Goal: Task Accomplishment & Management: Use online tool/utility

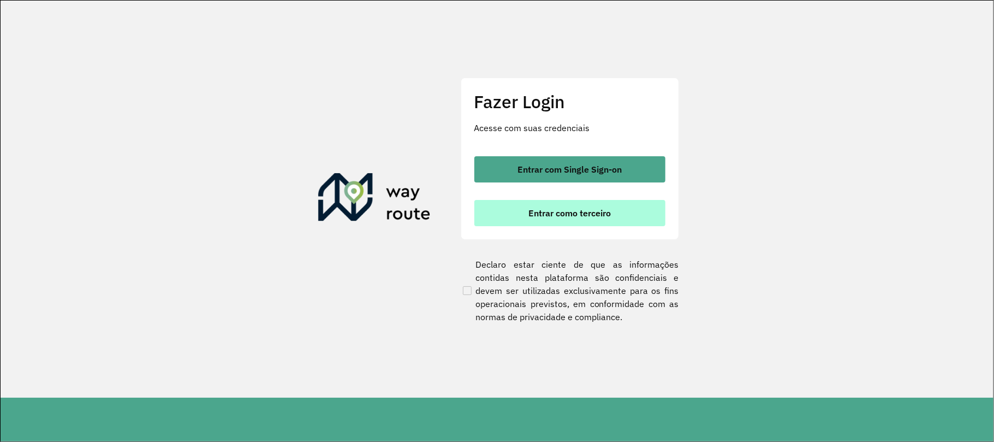
click at [605, 222] on button "Entrar como terceiro" at bounding box center [569, 213] width 191 height 26
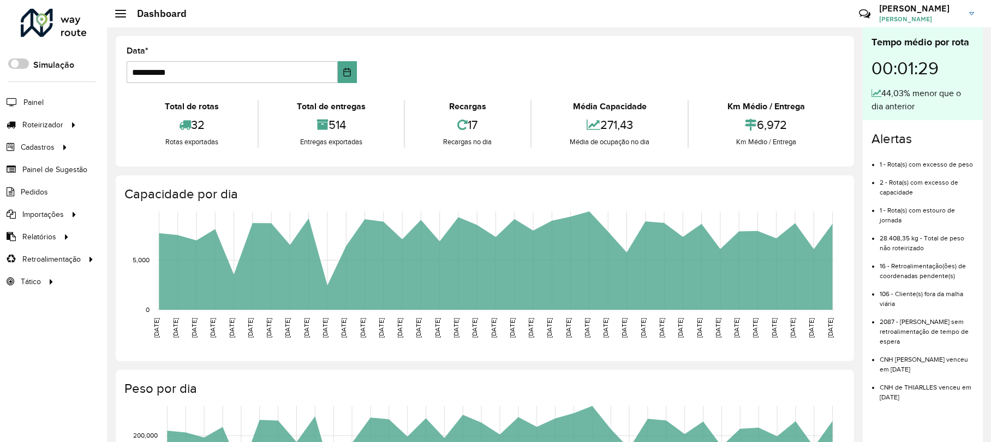
click at [915, 332] on li "2087 - Dias sem retroalimentação de tempo de espera" at bounding box center [927, 327] width 94 height 38
click at [936, 315] on li "2087 - Dias sem retroalimentação de tempo de espera" at bounding box center [927, 327] width 94 height 38
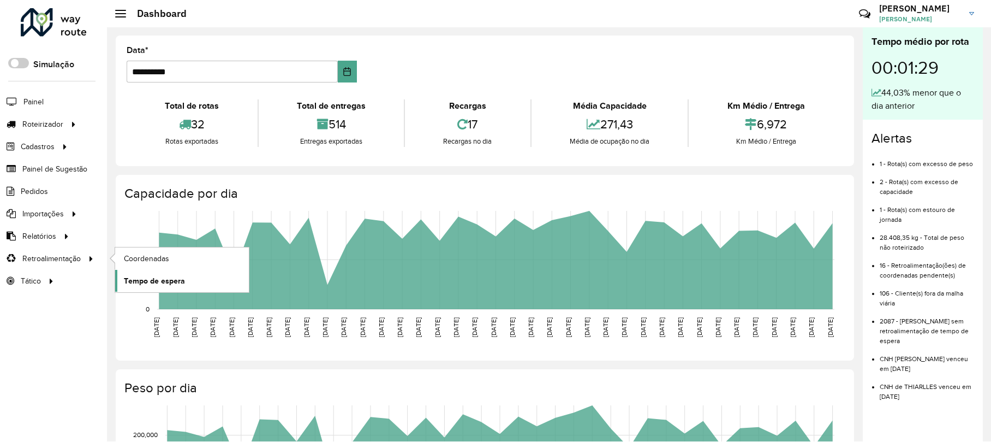
click at [173, 280] on span "Tempo de espera" at bounding box center [154, 280] width 61 height 11
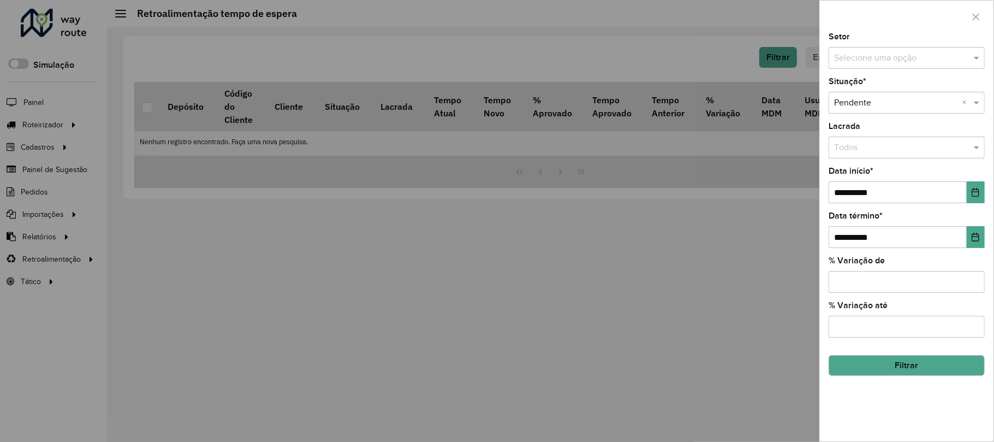
click at [911, 111] on div "Selecione uma opção × Pendente ×" at bounding box center [907, 103] width 156 height 22
click at [925, 365] on button "Filtrar" at bounding box center [907, 365] width 156 height 21
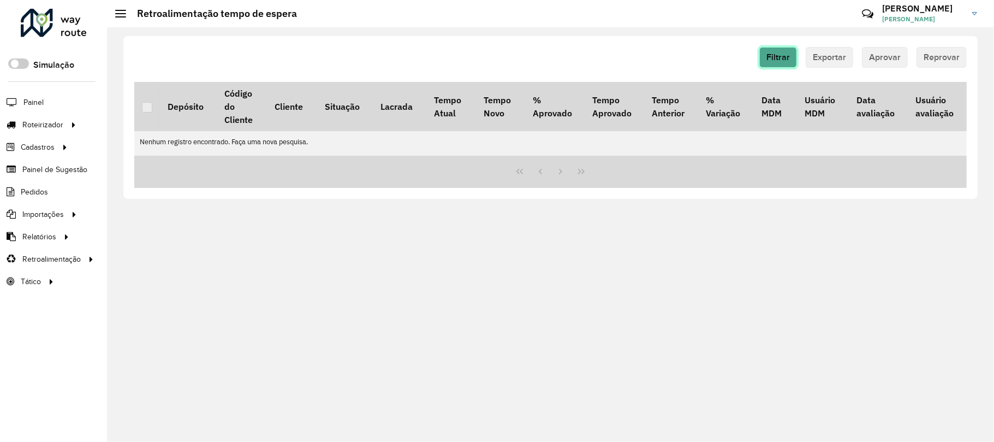
click at [780, 57] on span "Filtrar" at bounding box center [778, 56] width 23 height 9
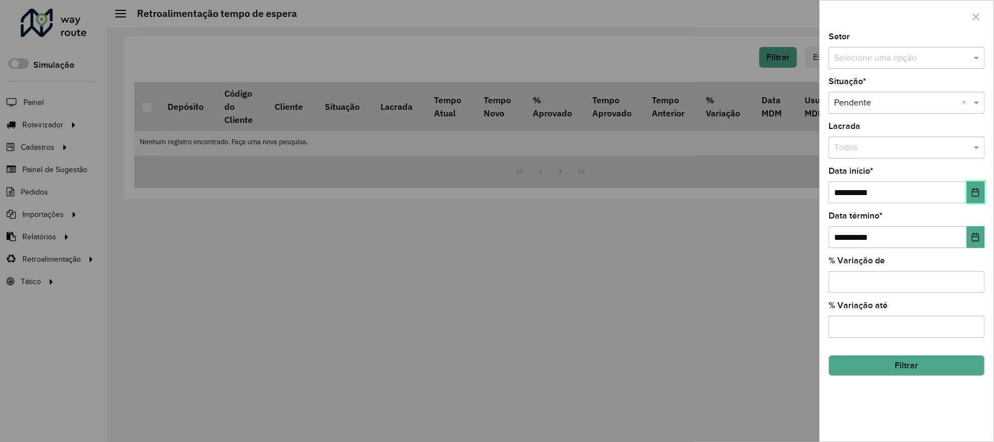
click at [978, 199] on button "Choose Date" at bounding box center [976, 192] width 18 height 22
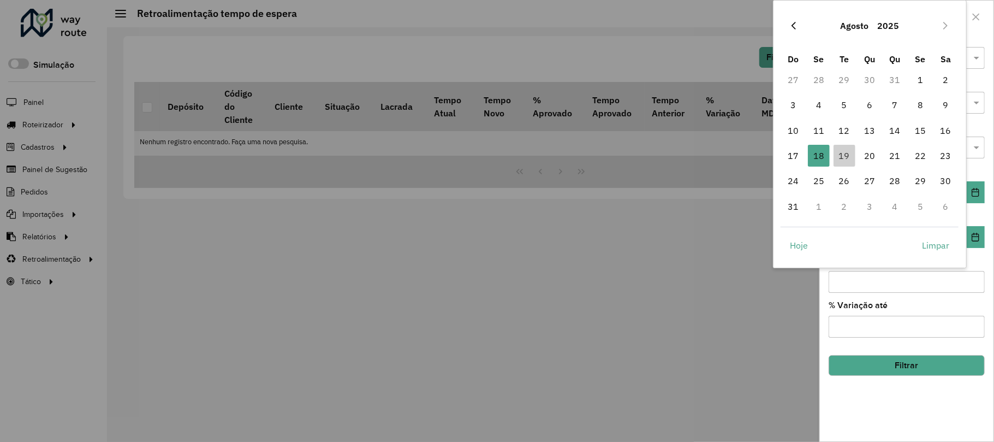
click at [798, 22] on icon "Previous Month" at bounding box center [793, 25] width 9 height 9
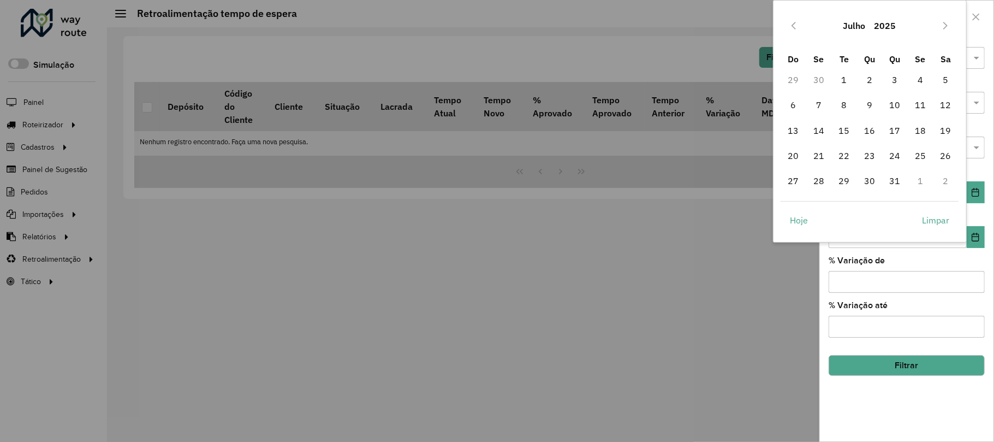
click at [798, 22] on icon "Previous Month" at bounding box center [793, 25] width 9 height 9
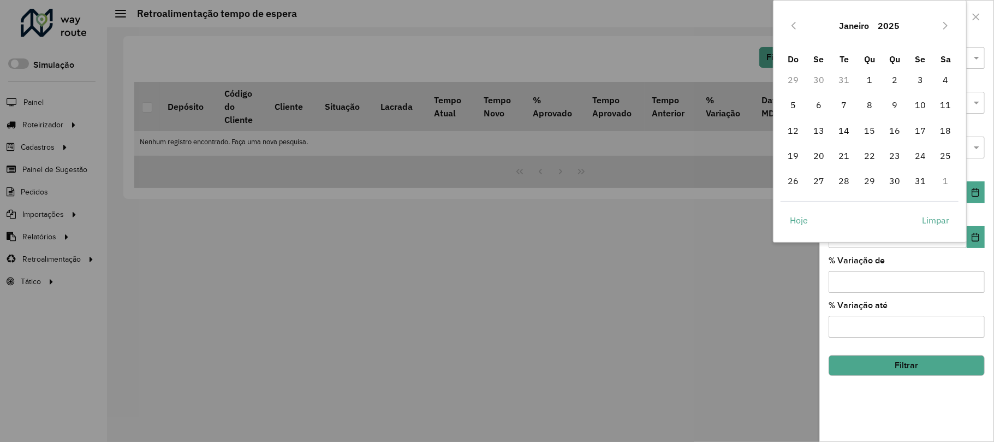
click at [798, 22] on icon "Previous Month" at bounding box center [793, 25] width 9 height 9
click at [792, 73] on span "1" at bounding box center [794, 80] width 22 height 22
type input "**********"
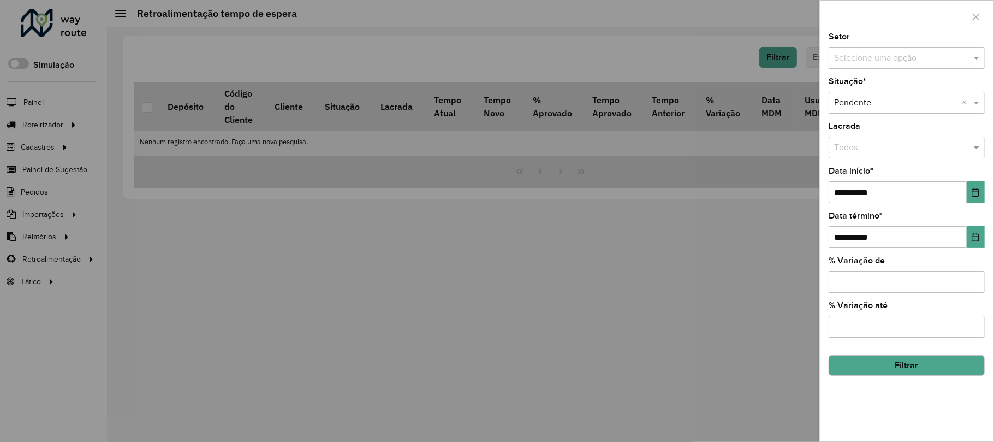
click at [905, 367] on button "Filtrar" at bounding box center [907, 365] width 156 height 21
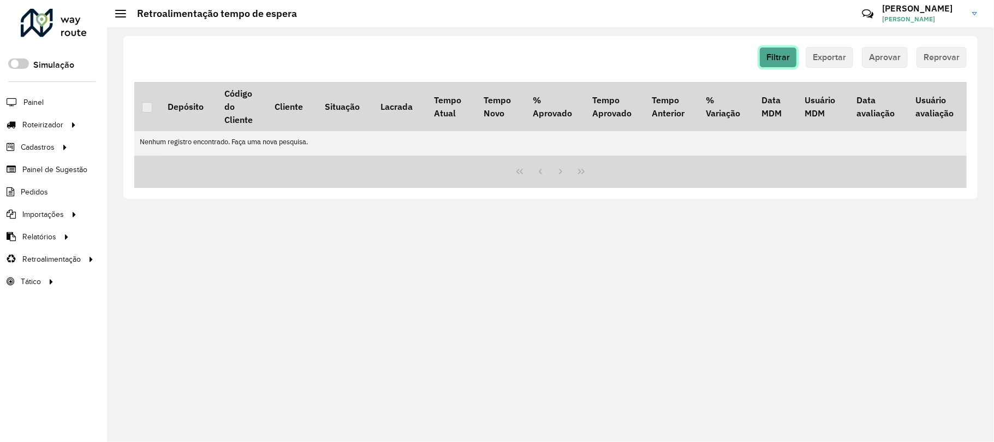
click at [778, 54] on span "Filtrar" at bounding box center [778, 56] width 23 height 9
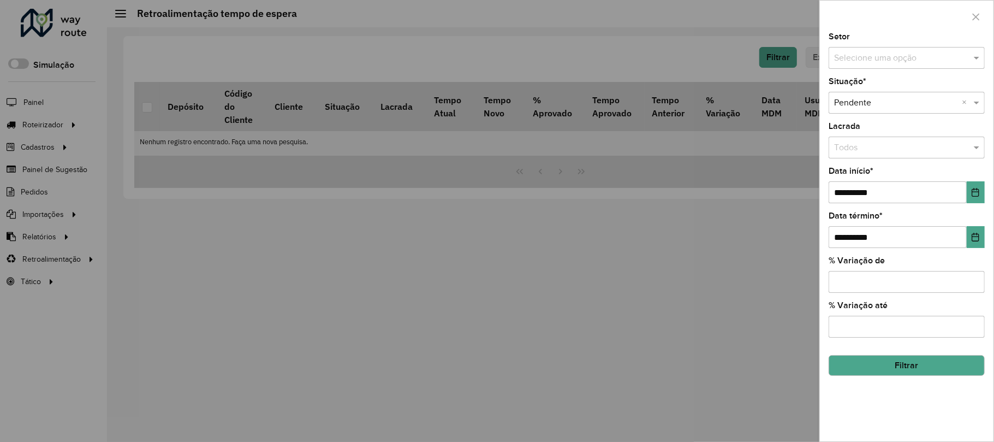
click at [924, 68] on div "Selecione uma opção" at bounding box center [907, 58] width 156 height 22
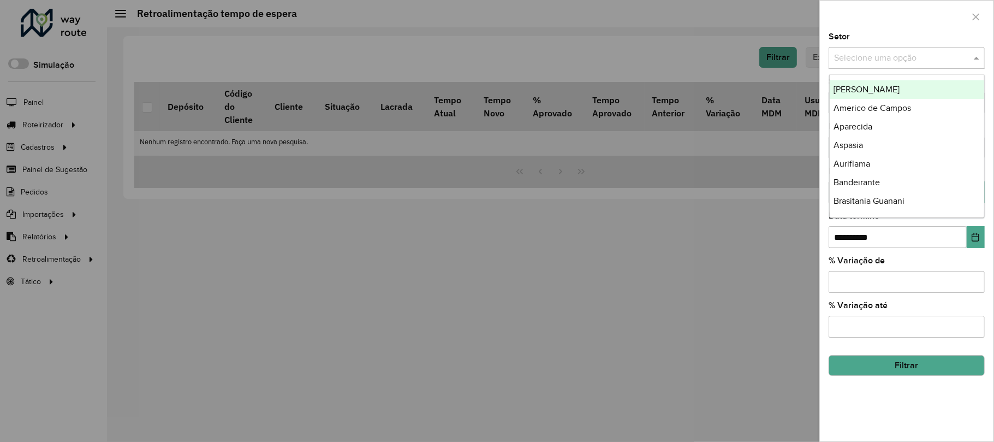
click at [928, 66] on div "Selecione uma opção" at bounding box center [907, 58] width 156 height 22
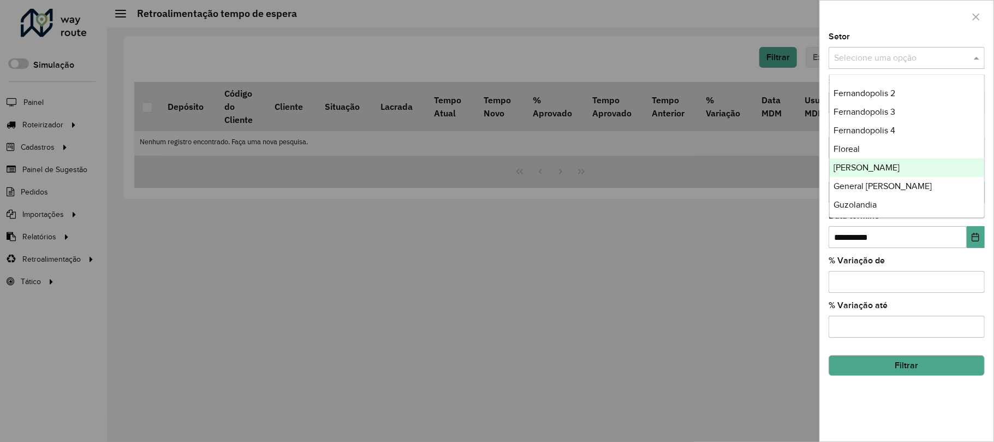
scroll to position [73, 0]
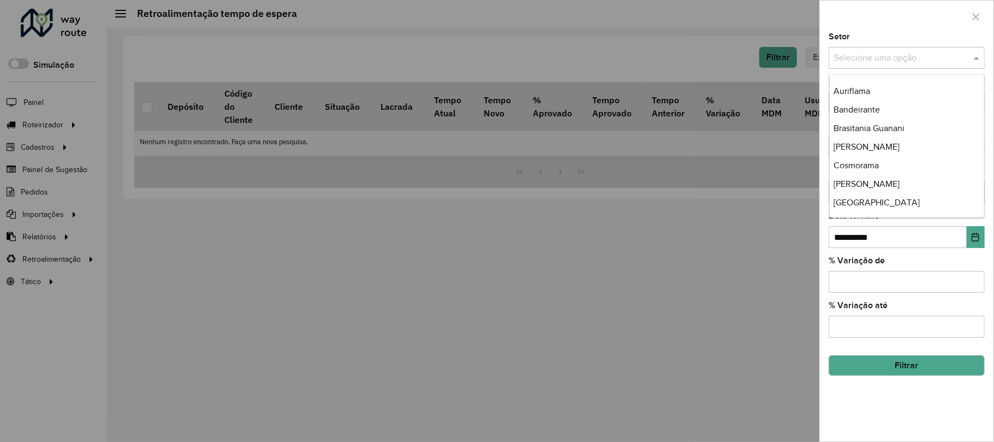
click at [964, 55] on div at bounding box center [907, 58] width 156 height 14
click at [728, 215] on div at bounding box center [497, 221] width 994 height 442
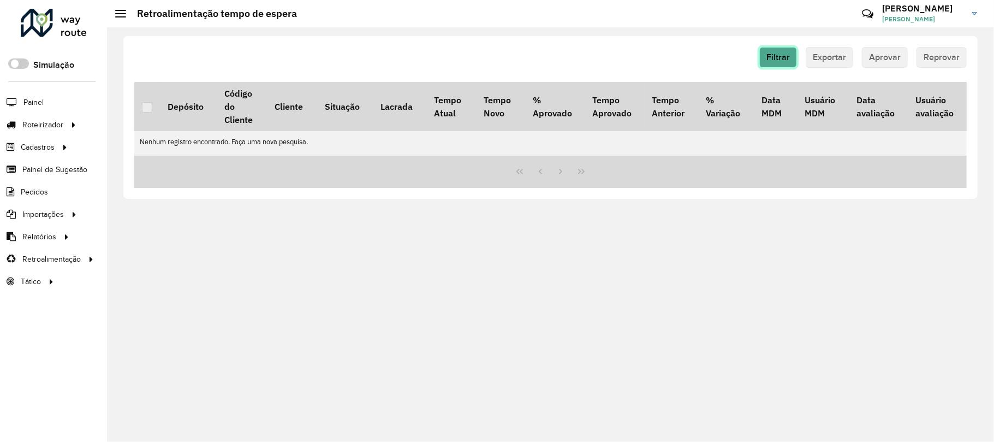
click at [789, 56] on span "Filtrar" at bounding box center [778, 56] width 23 height 9
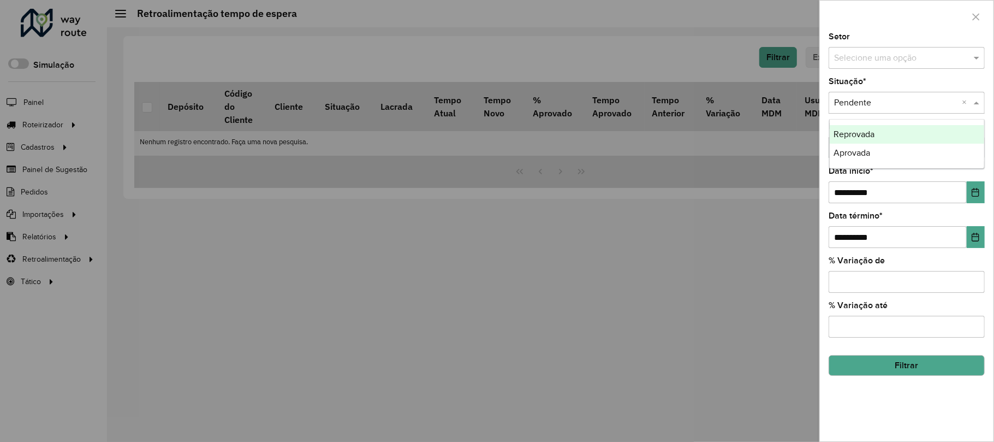
click at [896, 109] on input "text" at bounding box center [895, 103] width 123 height 13
click at [896, 108] on input "text" at bounding box center [895, 103] width 123 height 13
drag, startPoint x: 769, startPoint y: 241, endPoint x: 824, endPoint y: 161, distance: 97.7
click at [769, 240] on div at bounding box center [497, 221] width 994 height 442
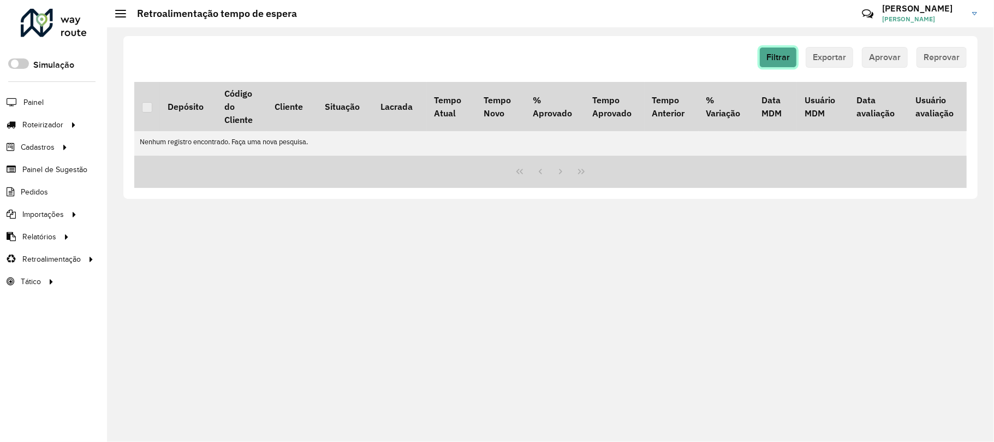
click at [784, 50] on button "Filtrar" at bounding box center [778, 57] width 38 height 21
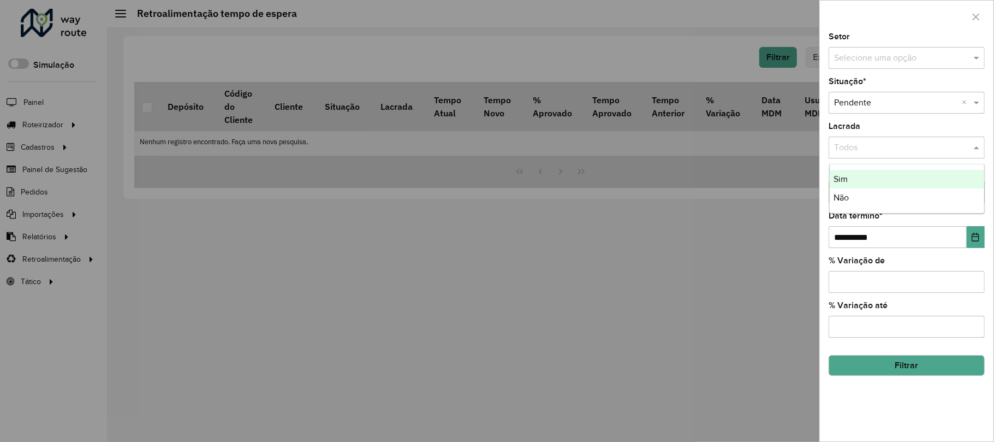
click at [876, 153] on input "text" at bounding box center [895, 147] width 123 height 13
click at [953, 285] on input "% Variação de" at bounding box center [907, 282] width 156 height 22
click at [972, 280] on input "*" at bounding box center [907, 282] width 156 height 22
type input "*"
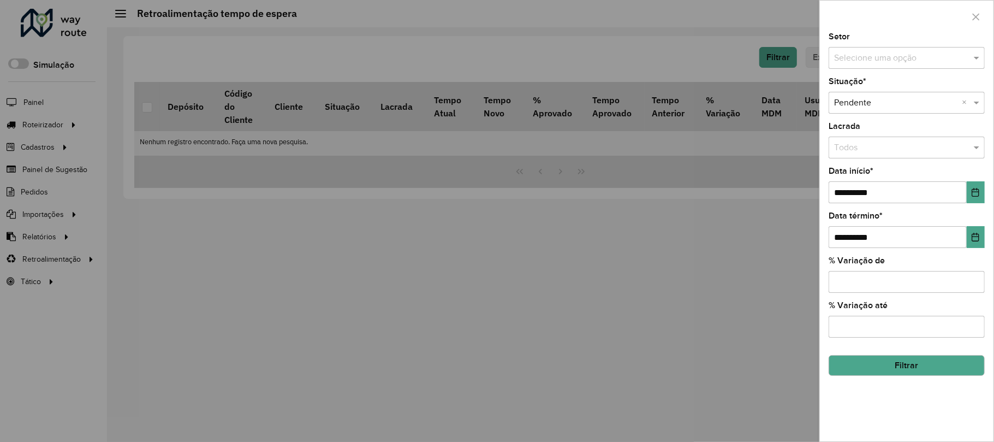
click at [975, 285] on input "*" at bounding box center [907, 282] width 156 height 22
click at [973, 201] on button "Choose Date" at bounding box center [976, 192] width 18 height 22
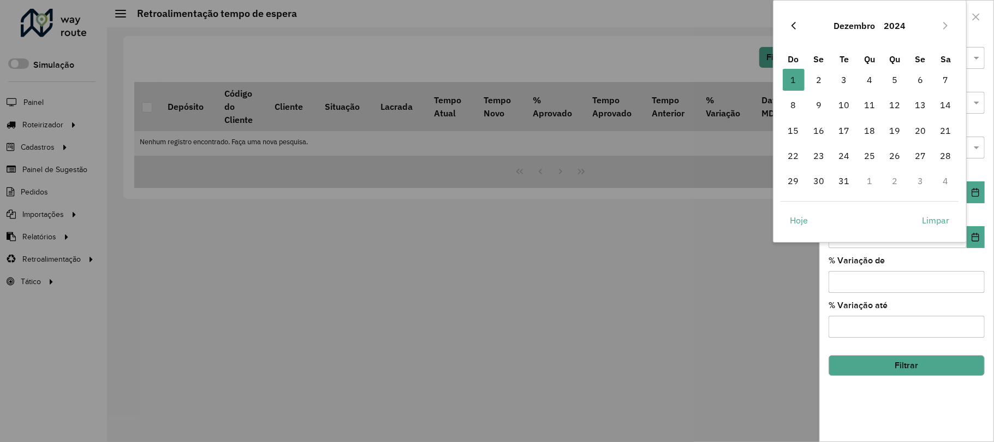
click at [793, 31] on button "Previous Month" at bounding box center [793, 25] width 17 height 17
click at [802, 28] on div "Outubro 2024" at bounding box center [870, 25] width 178 height 35
click at [802, 28] on button "Previous Month" at bounding box center [793, 25] width 17 height 17
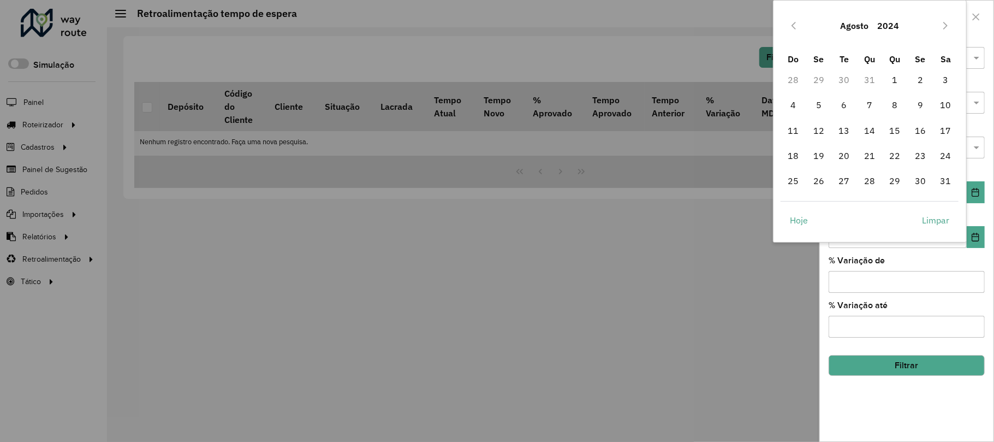
click at [802, 28] on button "Previous Month" at bounding box center [793, 25] width 17 height 17
click at [801, 28] on button "Previous Month" at bounding box center [793, 25] width 17 height 17
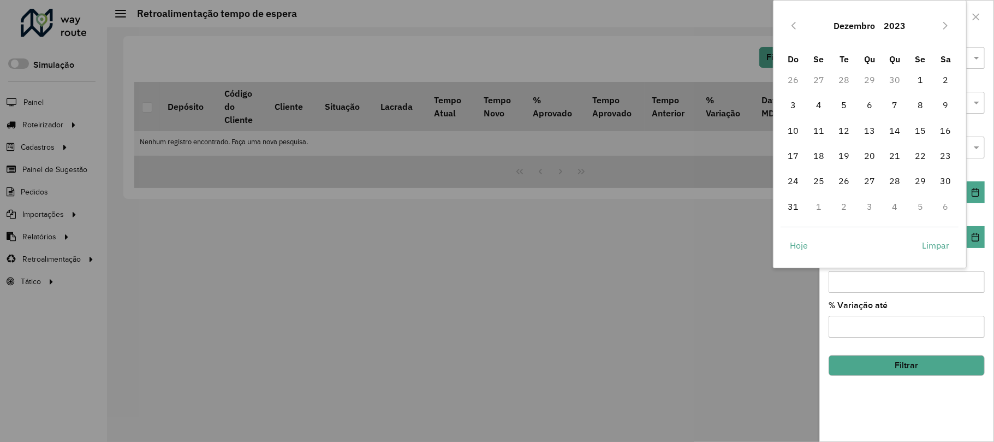
click at [801, 28] on button "Previous Month" at bounding box center [793, 25] width 17 height 17
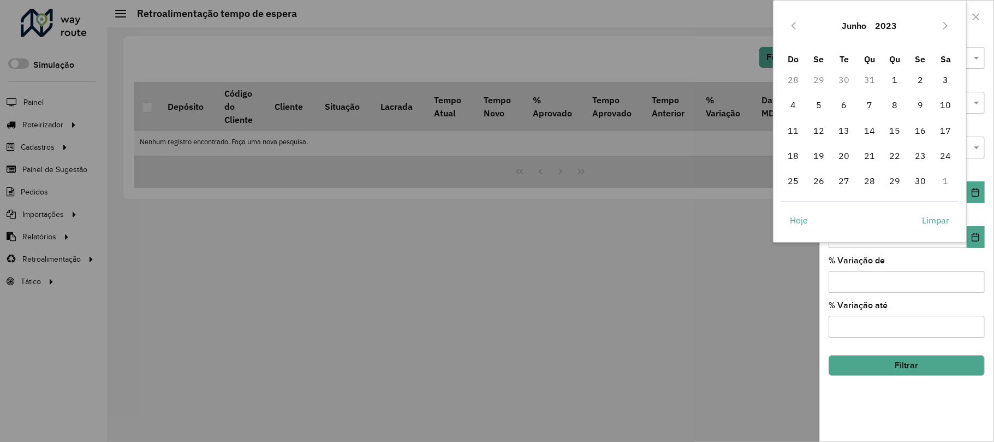
click at [801, 28] on button "Previous Month" at bounding box center [793, 25] width 17 height 17
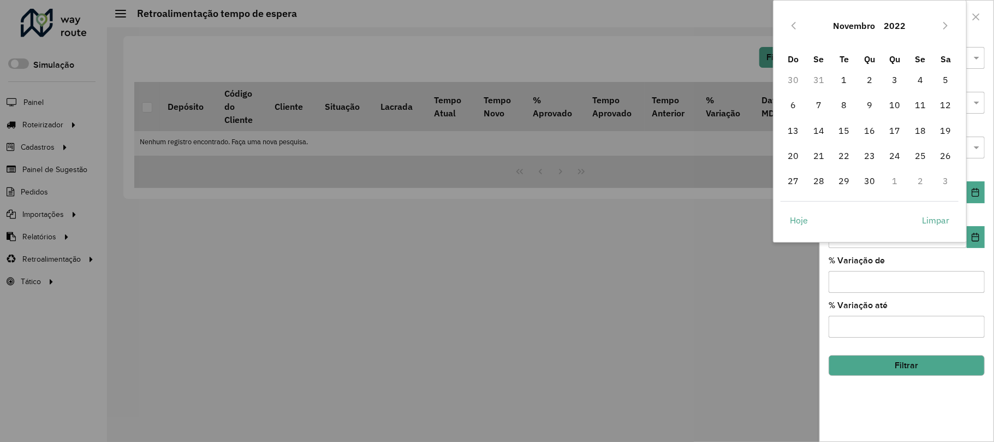
click at [801, 28] on button "Previous Month" at bounding box center [793, 25] width 17 height 17
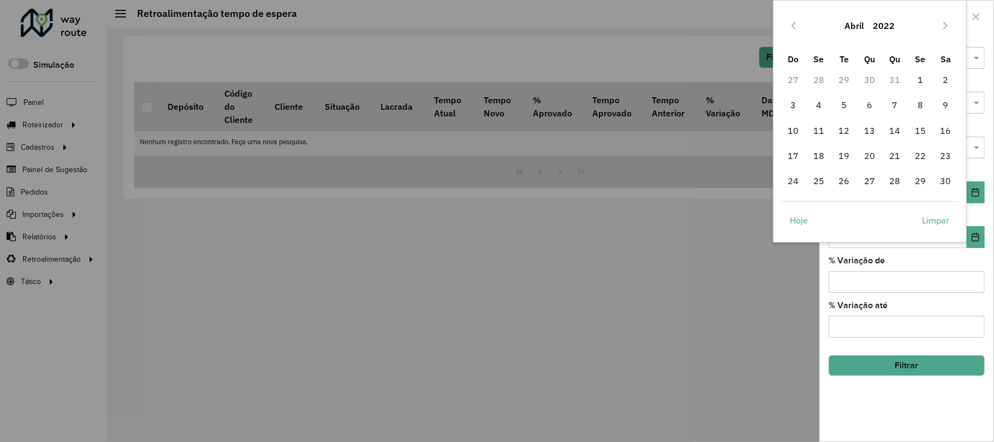
click at [801, 28] on button "Previous Month" at bounding box center [793, 25] width 17 height 17
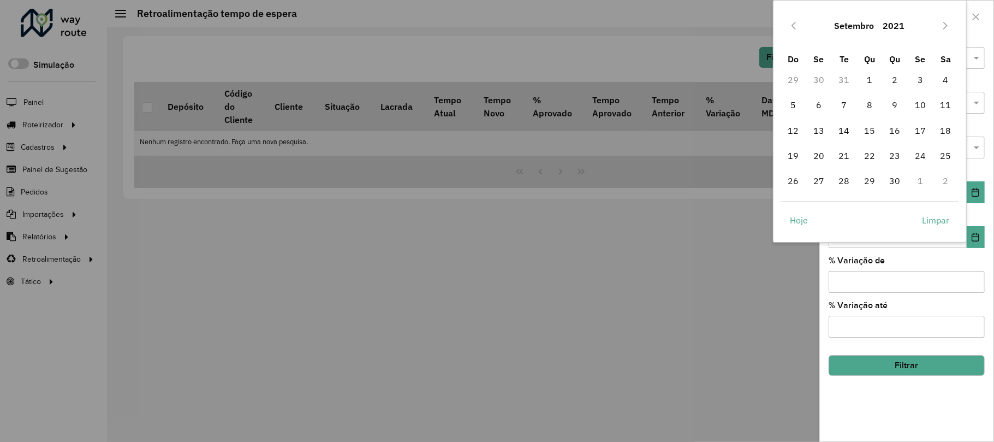
click at [801, 28] on button "Previous Month" at bounding box center [793, 25] width 17 height 17
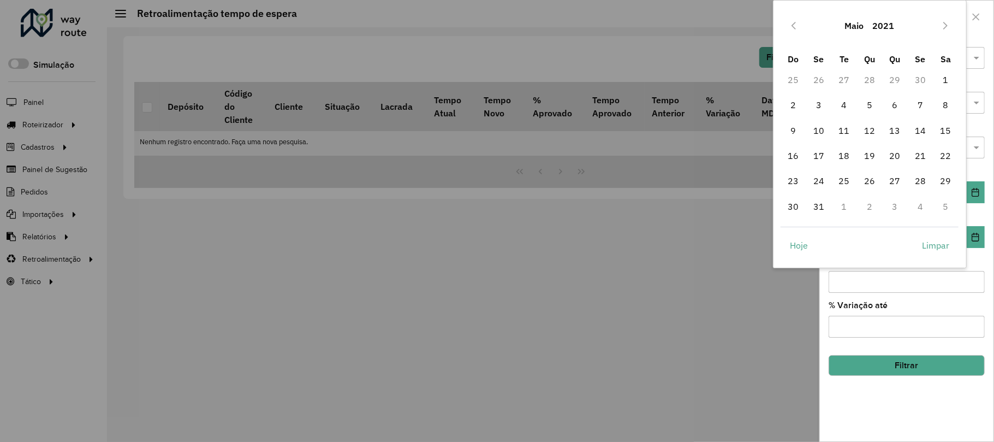
click at [801, 28] on button "Previous Month" at bounding box center [793, 25] width 17 height 17
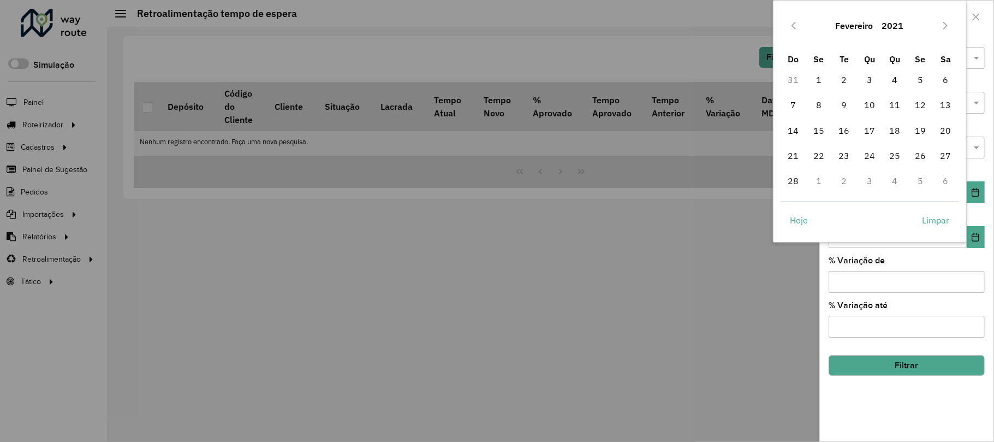
click at [801, 28] on button "Previous Month" at bounding box center [793, 25] width 17 height 17
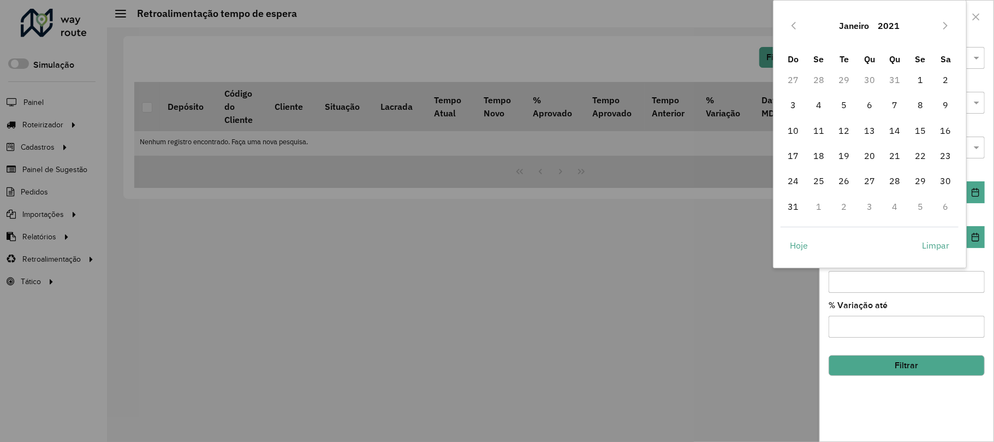
click at [801, 28] on button "Previous Month" at bounding box center [793, 25] width 17 height 17
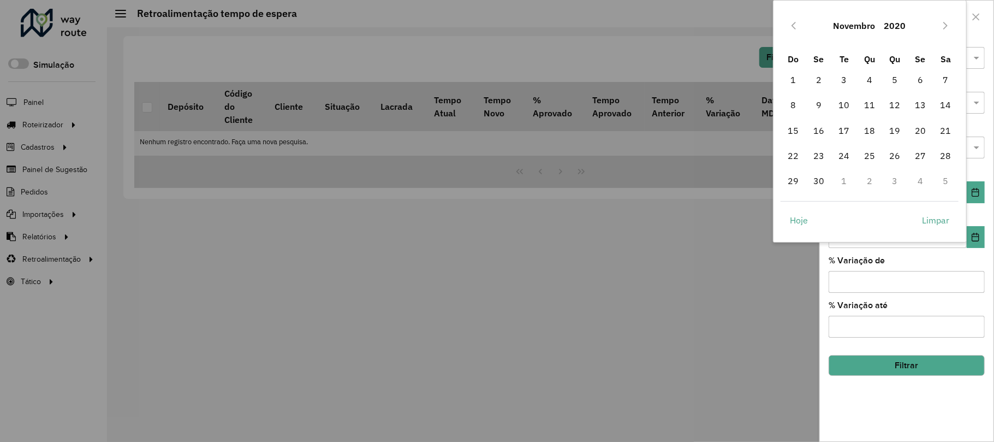
click at [801, 28] on button "Previous Month" at bounding box center [793, 25] width 17 height 17
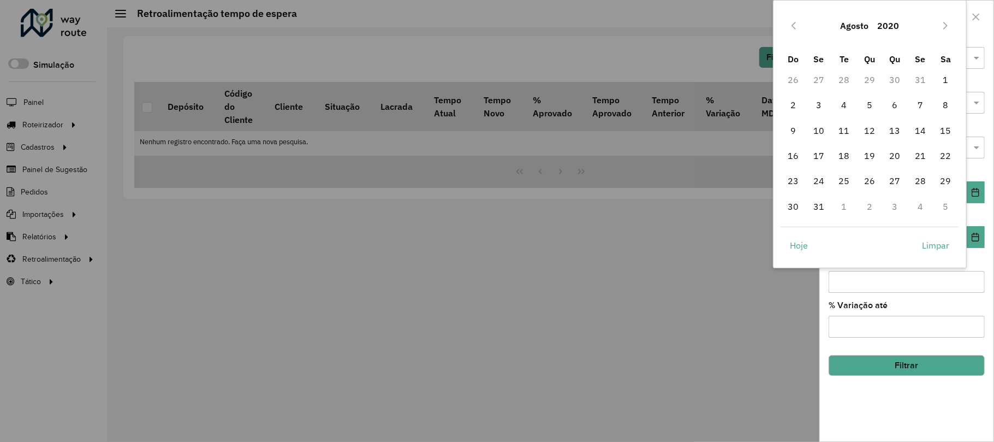
click at [801, 28] on button "Previous Month" at bounding box center [793, 25] width 17 height 17
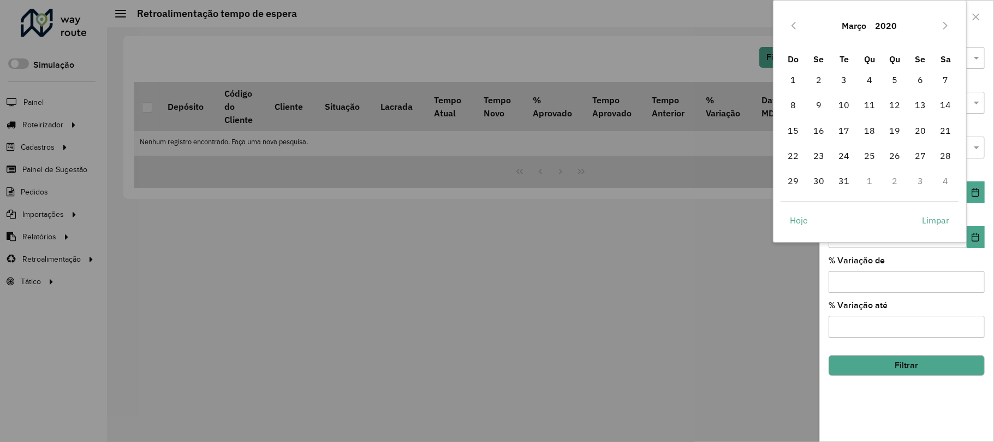
click at [801, 28] on button "Previous Month" at bounding box center [793, 25] width 17 height 17
click at [860, 74] on span "1" at bounding box center [870, 80] width 22 height 22
type input "**********"
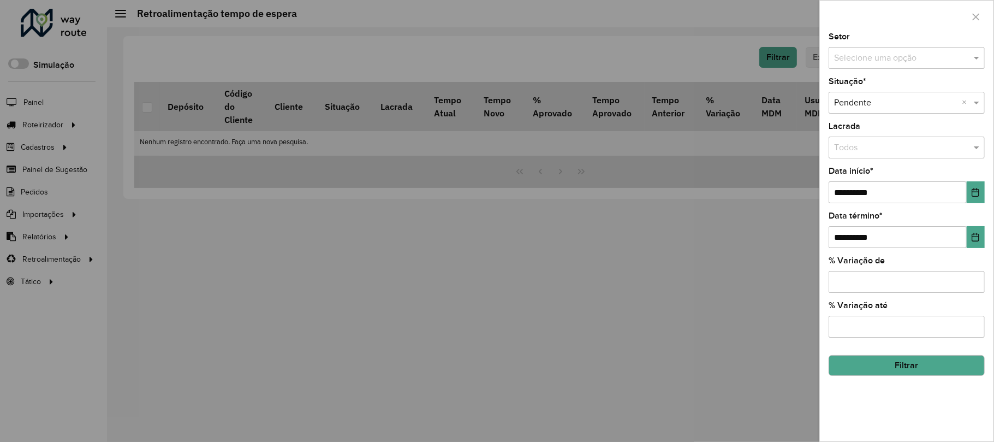
click at [917, 360] on button "Filtrar" at bounding box center [907, 365] width 156 height 21
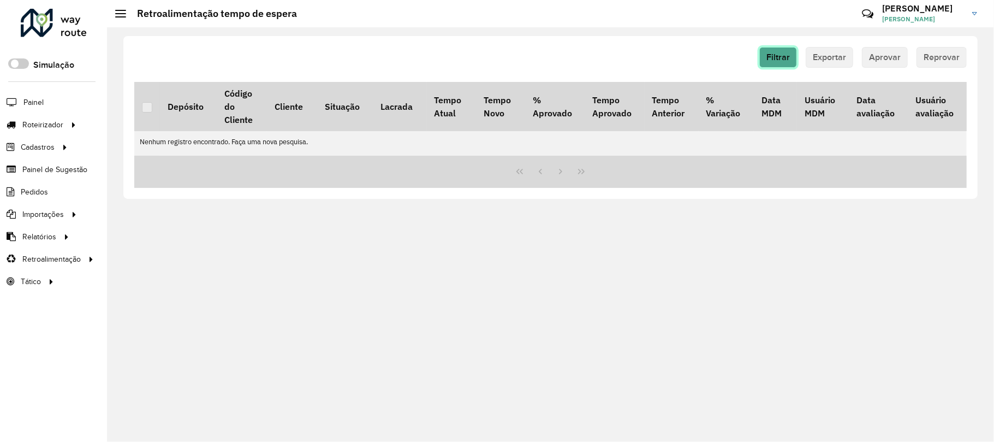
click at [783, 57] on span "Filtrar" at bounding box center [778, 56] width 23 height 9
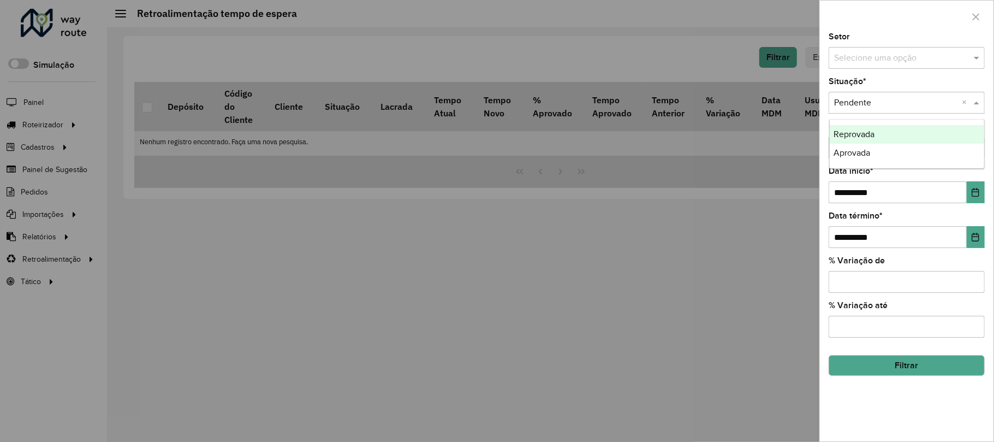
click at [940, 92] on div "Selecione uma opção × Pendente ×" at bounding box center [907, 103] width 156 height 22
click at [922, 138] on div "Reprovada" at bounding box center [907, 134] width 155 height 19
click at [918, 372] on button "Filtrar" at bounding box center [907, 365] width 156 height 21
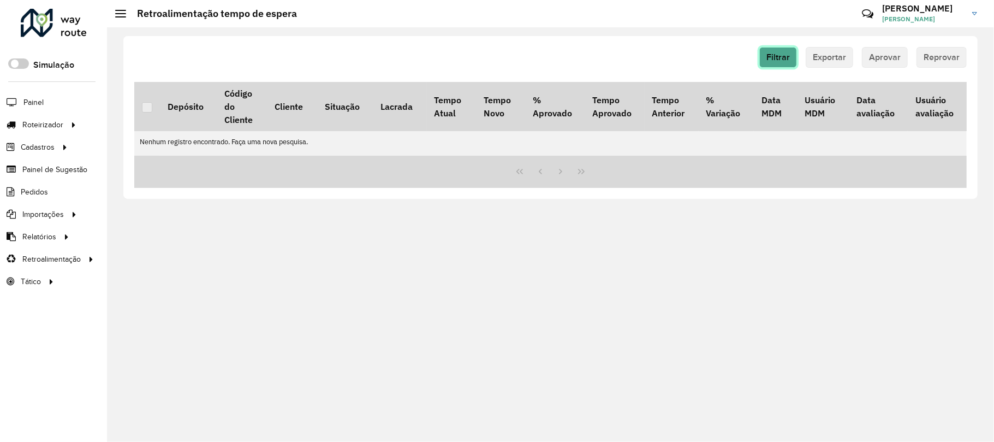
click at [787, 56] on span "Filtrar" at bounding box center [778, 56] width 23 height 9
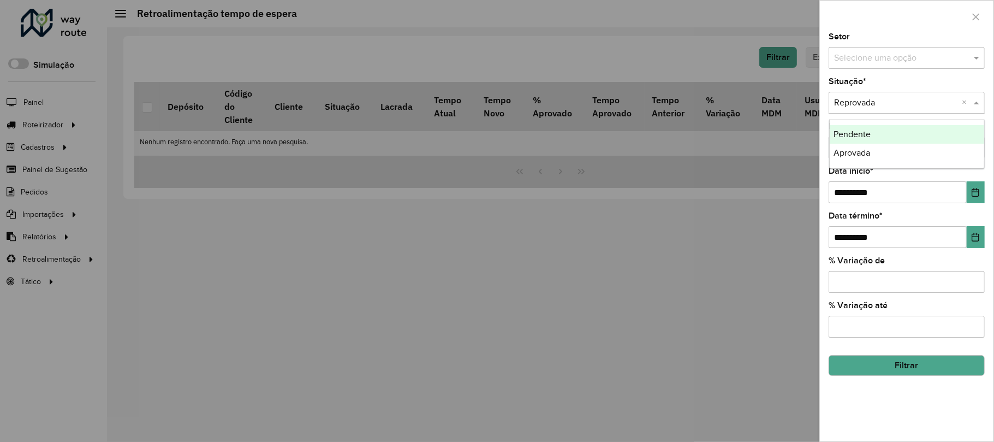
click at [913, 104] on input "text" at bounding box center [895, 103] width 123 height 13
click at [899, 153] on div "Aprovada" at bounding box center [907, 153] width 155 height 19
click at [872, 348] on hb-field-button "Filtrar" at bounding box center [907, 360] width 156 height 29
click at [872, 357] on button "Filtrar" at bounding box center [907, 365] width 156 height 21
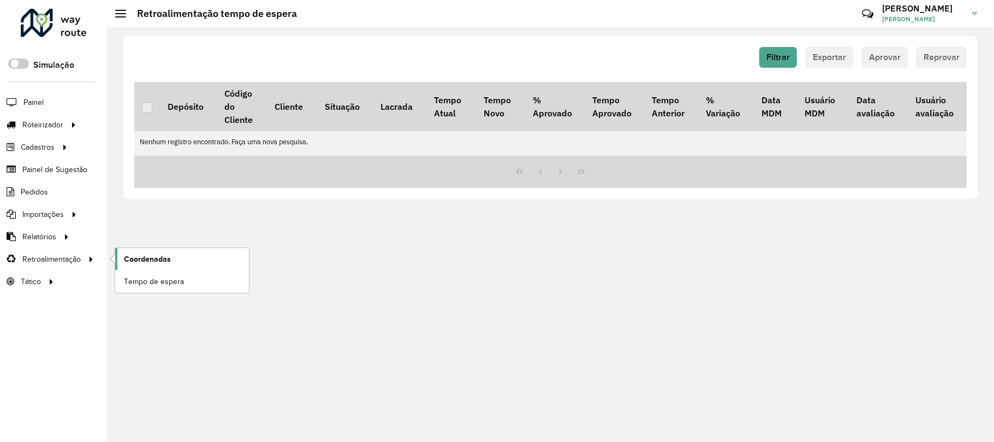
click at [156, 265] on span "Coordenadas" at bounding box center [147, 258] width 47 height 11
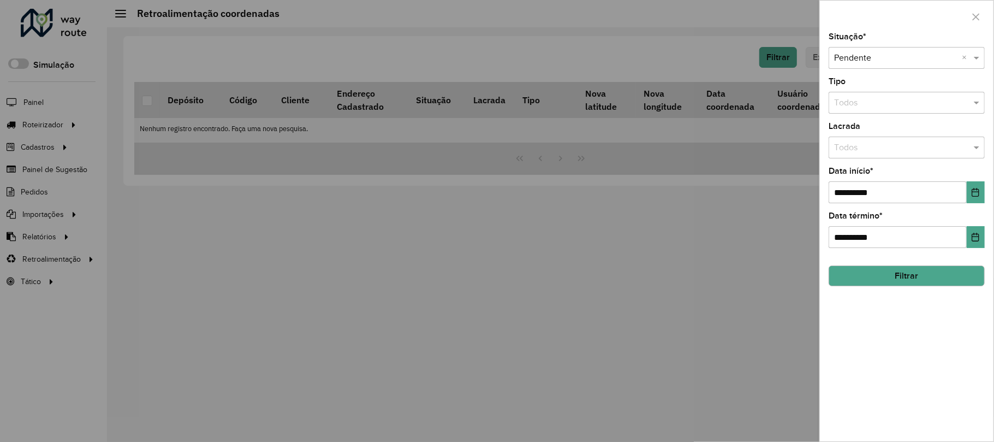
click at [918, 266] on button "Filtrar" at bounding box center [907, 275] width 156 height 21
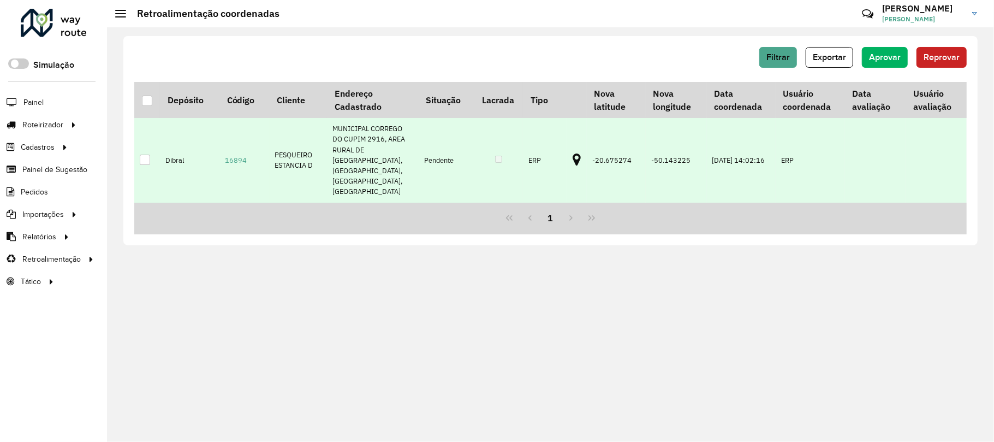
click at [810, 142] on td "ERP" at bounding box center [810, 160] width 69 height 84
click at [153, 152] on td at bounding box center [147, 160] width 26 height 84
click at [151, 151] on td at bounding box center [147, 160] width 26 height 84
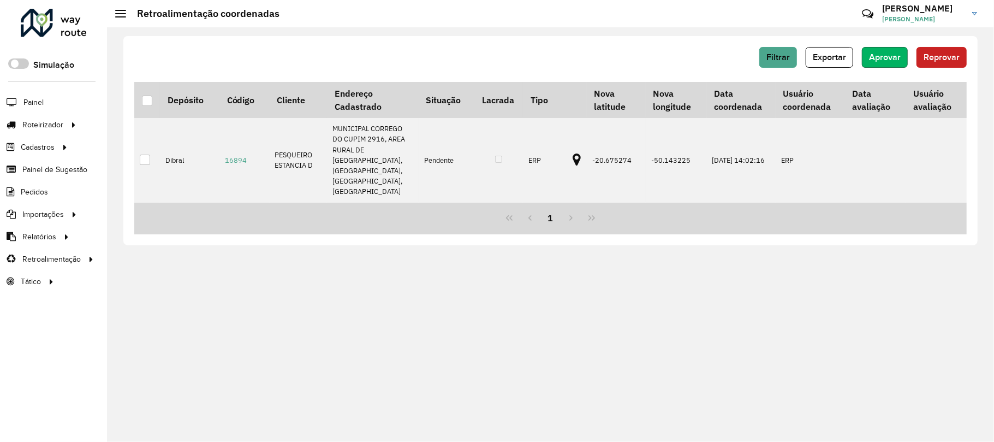
click at [875, 66] on button "Aprovar" at bounding box center [885, 57] width 46 height 21
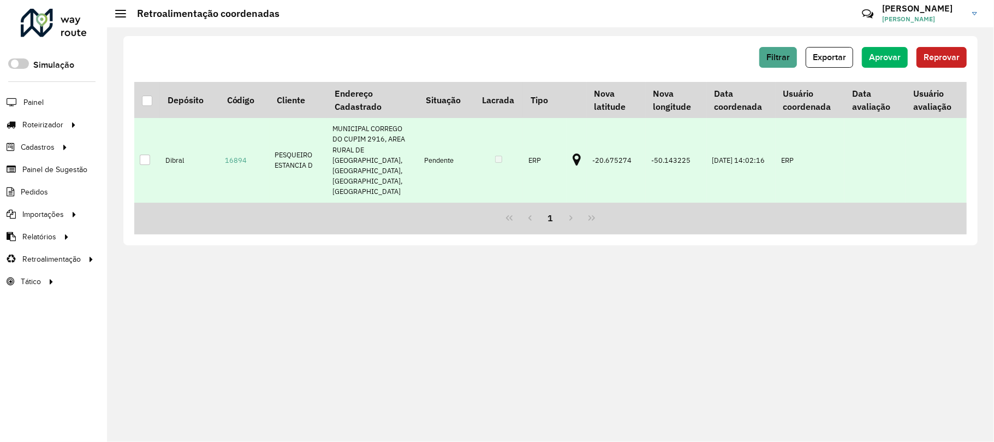
click at [841, 176] on td "ERP" at bounding box center [810, 160] width 69 height 84
click at [567, 149] on td at bounding box center [577, 160] width 20 height 84
click at [573, 153] on icon at bounding box center [577, 160] width 8 height 14
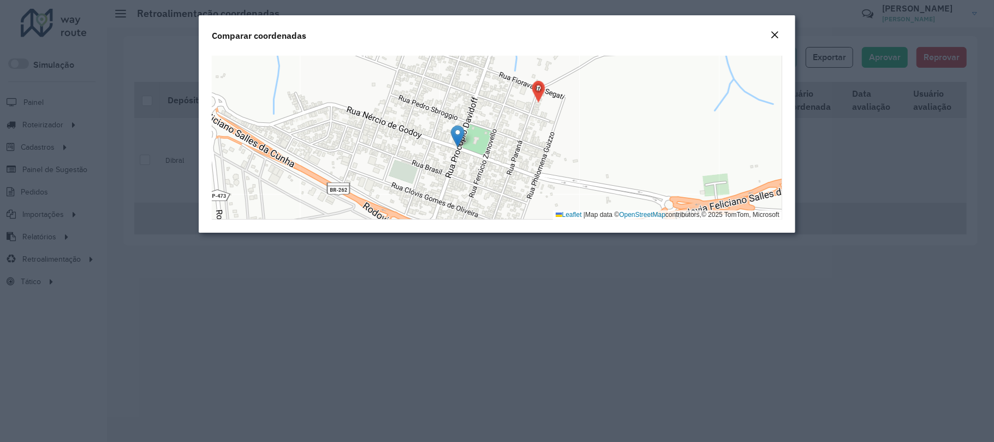
click at [779, 38] on em "Close" at bounding box center [774, 35] width 9 height 9
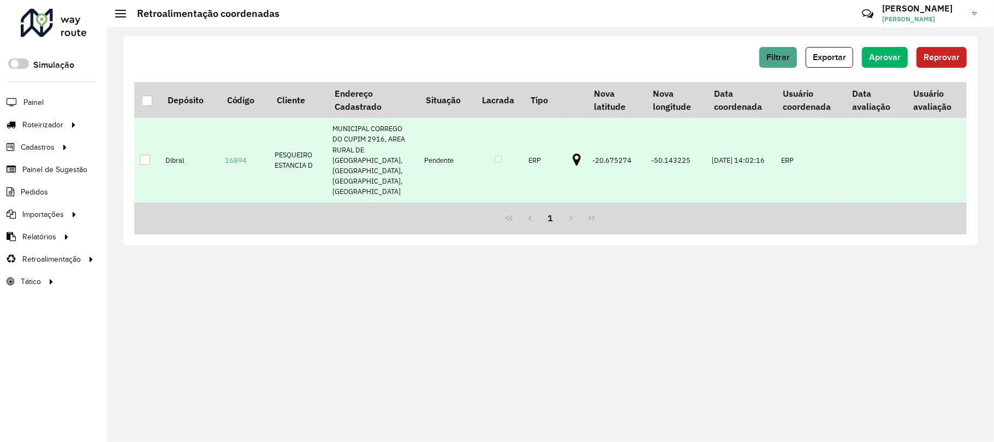
click at [142, 155] on div at bounding box center [145, 160] width 10 height 10
click at [877, 59] on span "Aprovar" at bounding box center [885, 56] width 32 height 9
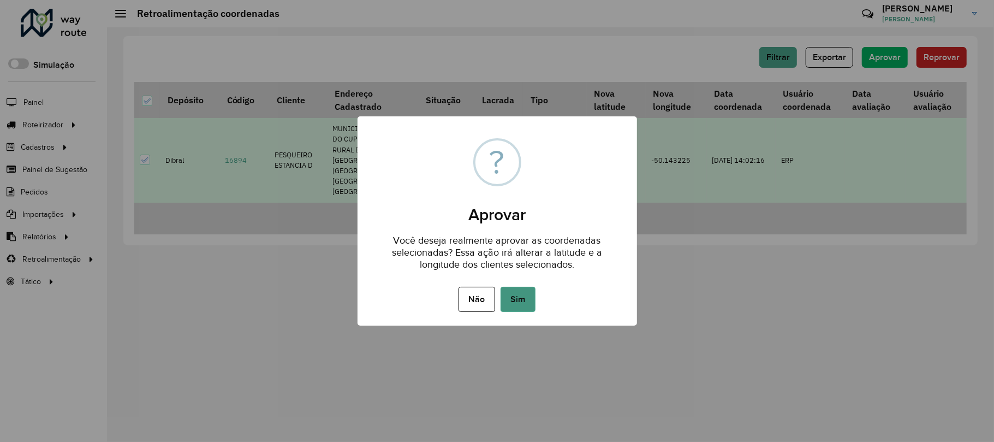
click at [530, 293] on button "Sim" at bounding box center [518, 299] width 35 height 25
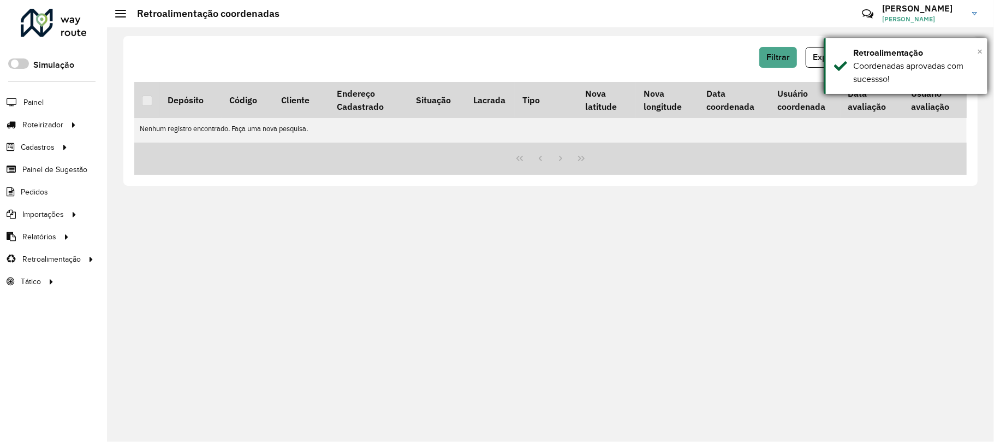
click at [982, 50] on span "×" at bounding box center [979, 51] width 5 height 12
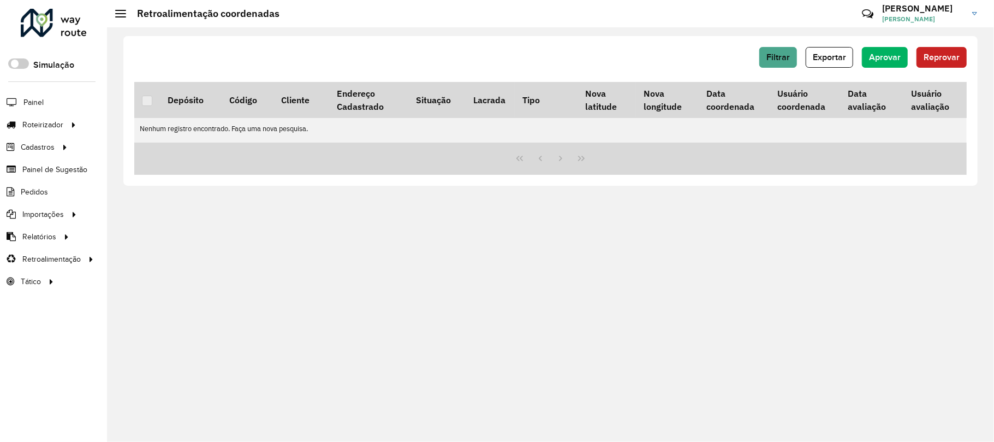
click at [50, 27] on div at bounding box center [54, 23] width 66 height 28
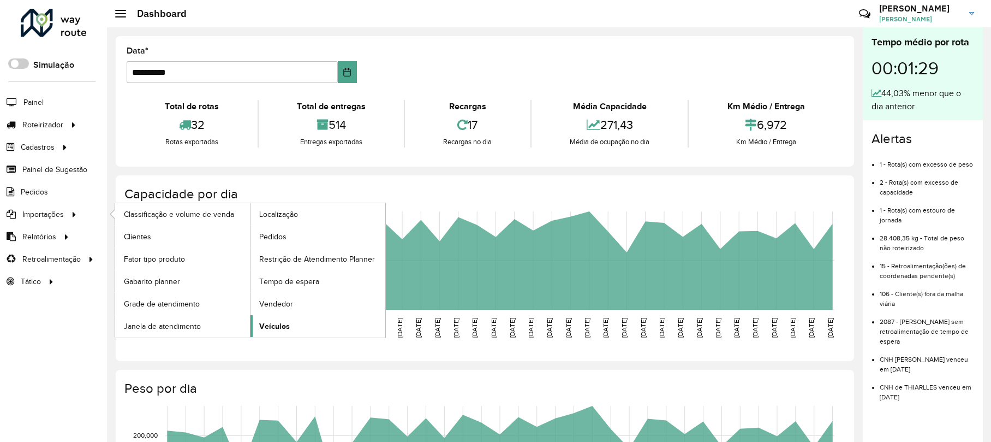
click at [286, 326] on span "Veículos" at bounding box center [274, 325] width 31 height 11
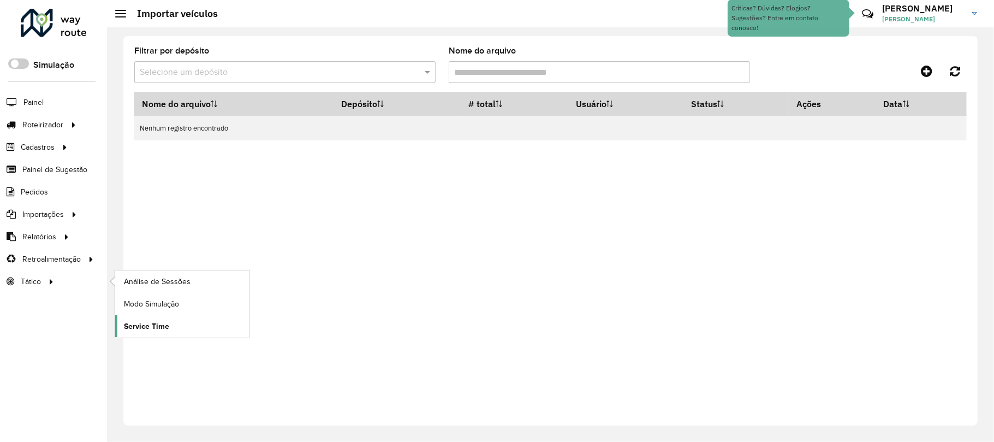
click at [147, 325] on span "Service Time" at bounding box center [146, 325] width 45 height 11
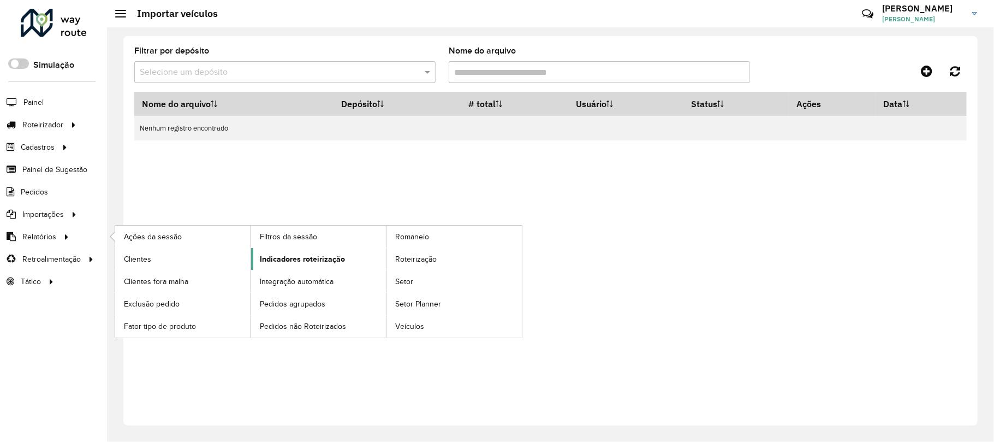
click at [324, 260] on span "Indicadores roteirização" at bounding box center [302, 258] width 85 height 11
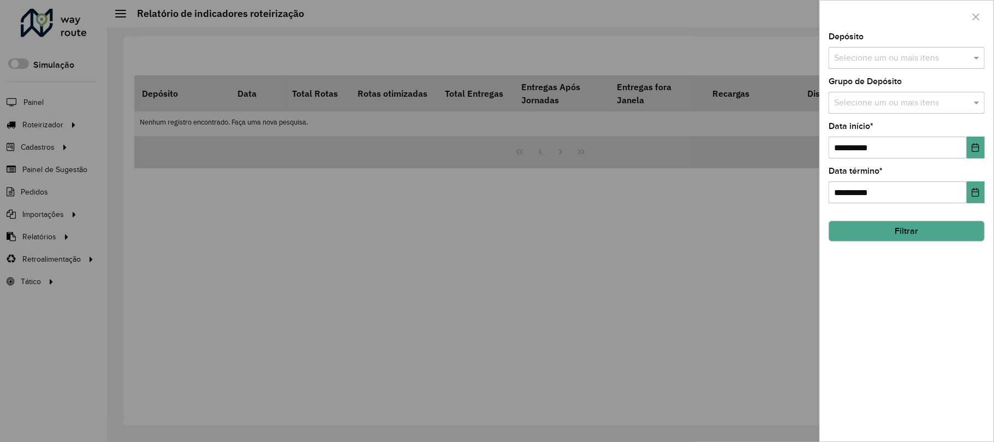
click at [924, 66] on div "Selecione um ou mais itens" at bounding box center [907, 58] width 156 height 22
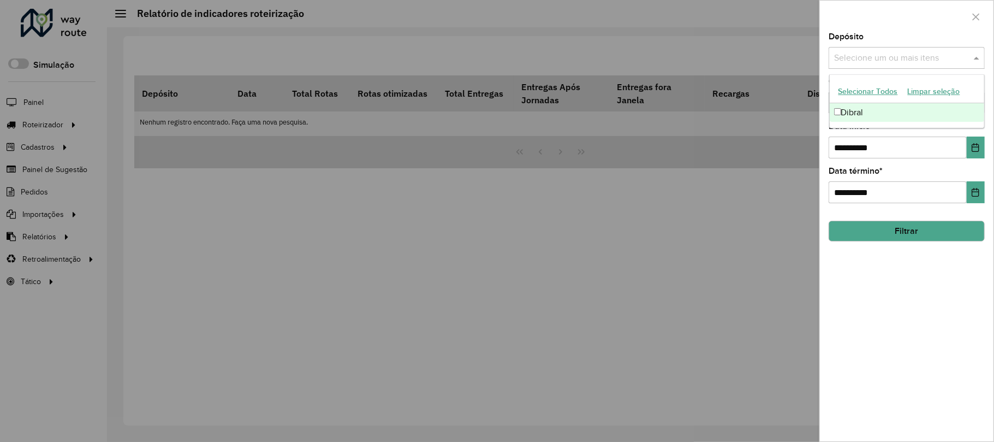
click at [903, 122] on ng-dropdown-panel "Selecionar Todos Limpar seleção Dibral" at bounding box center [907, 101] width 156 height 54
click at [865, 114] on div "Dibral" at bounding box center [907, 112] width 155 height 19
click at [774, 128] on div at bounding box center [497, 221] width 994 height 442
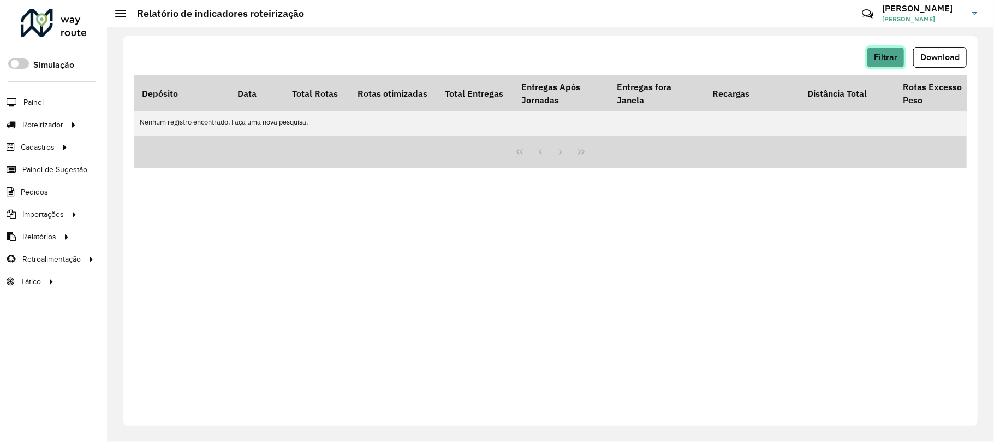
click at [885, 55] on span "Filtrar" at bounding box center [885, 56] width 23 height 9
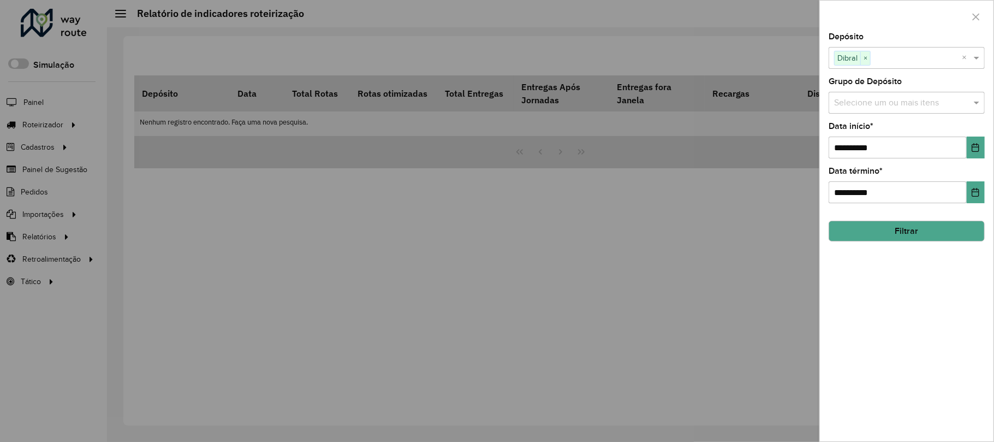
click at [888, 110] on div "Selecione um ou mais itens" at bounding box center [907, 103] width 156 height 22
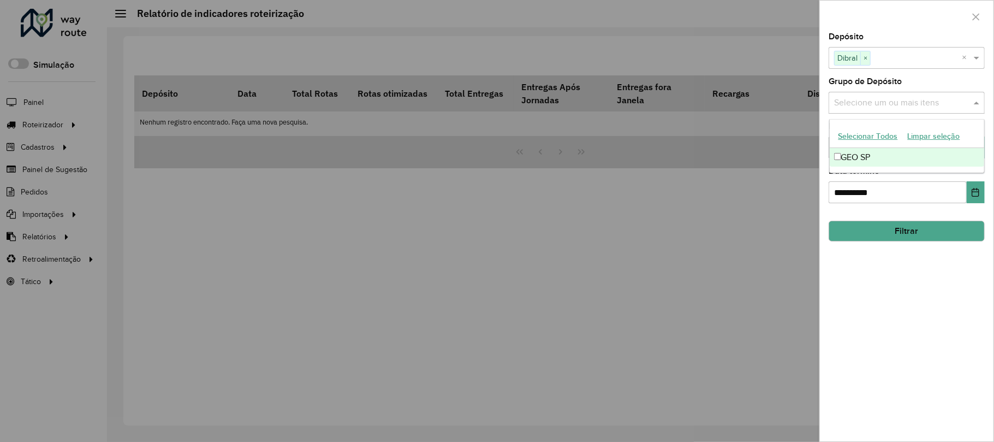
click at [846, 158] on div "GEO SP" at bounding box center [907, 157] width 155 height 19
click at [915, 298] on div "**********" at bounding box center [907, 237] width 174 height 408
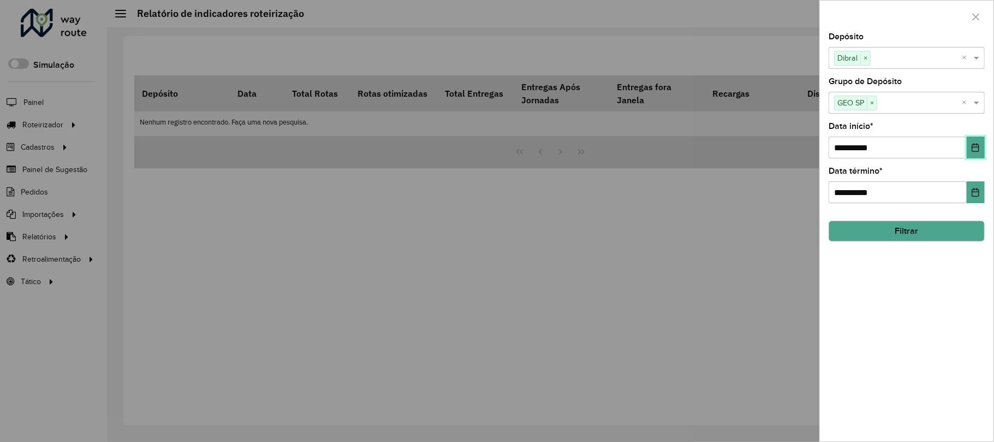
click at [972, 147] on icon "Choose Date" at bounding box center [975, 147] width 9 height 9
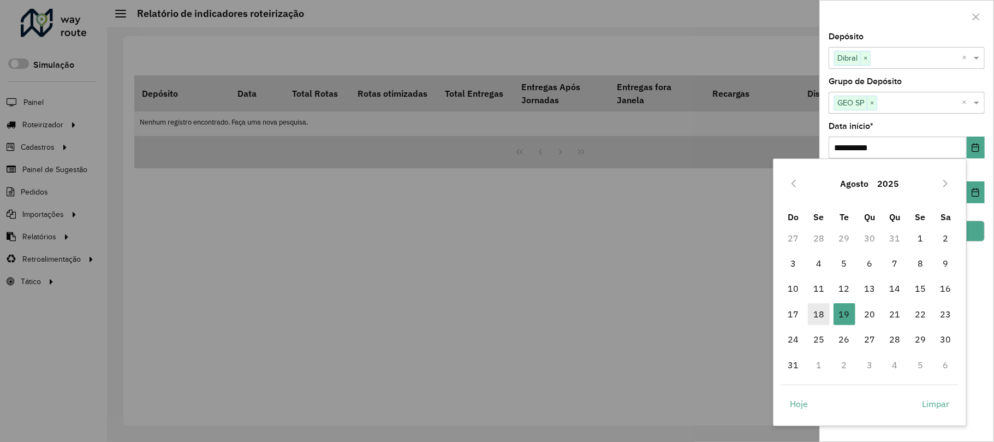
click at [825, 316] on span "18" at bounding box center [819, 314] width 22 height 22
type input "**********"
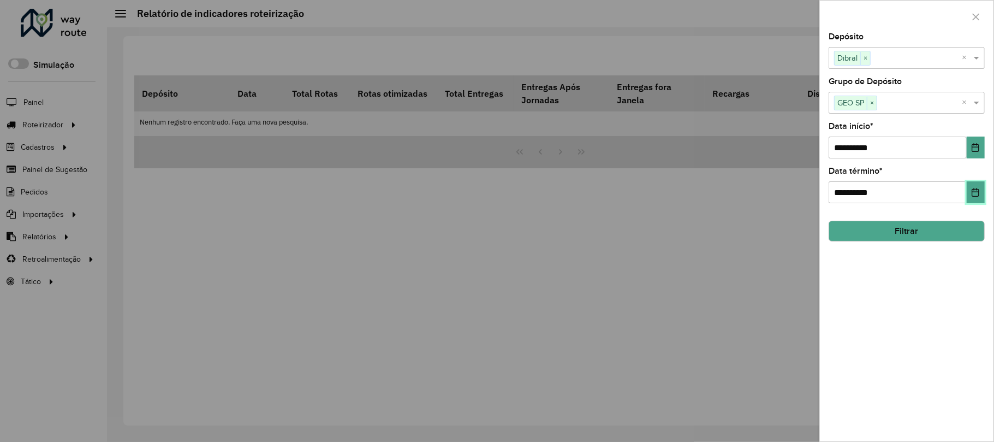
click at [975, 191] on icon "Choose Date" at bounding box center [975, 192] width 7 height 9
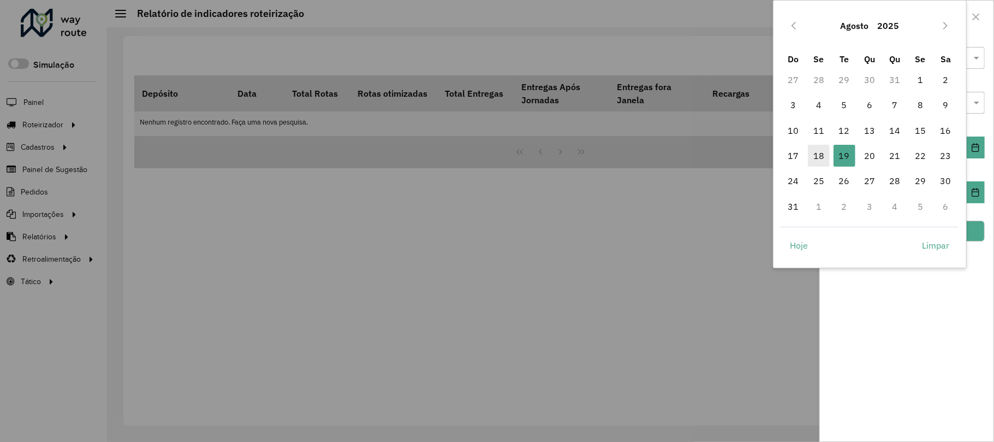
click at [829, 152] on span "18" at bounding box center [819, 156] width 22 height 22
type input "**********"
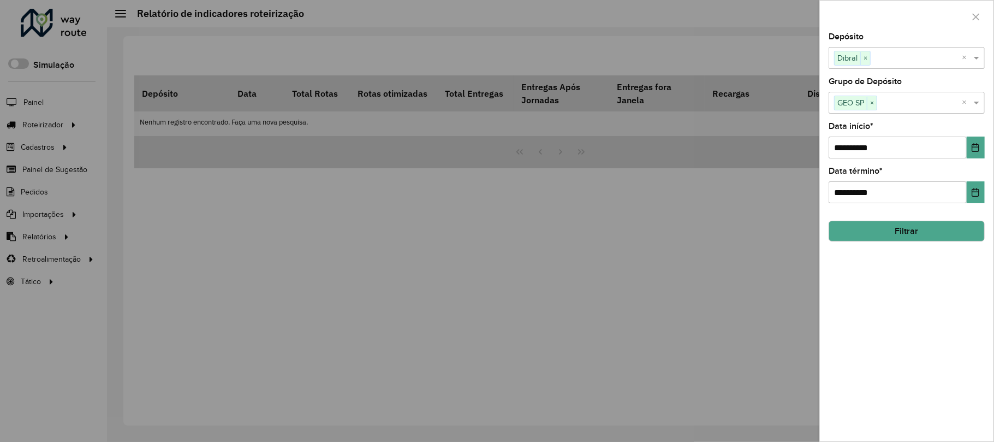
click at [907, 230] on button "Filtrar" at bounding box center [907, 231] width 156 height 21
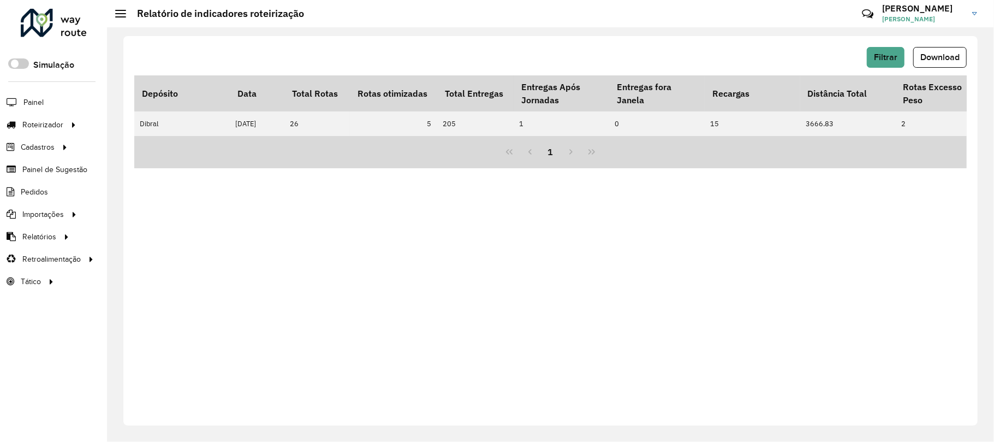
scroll to position [0, 728]
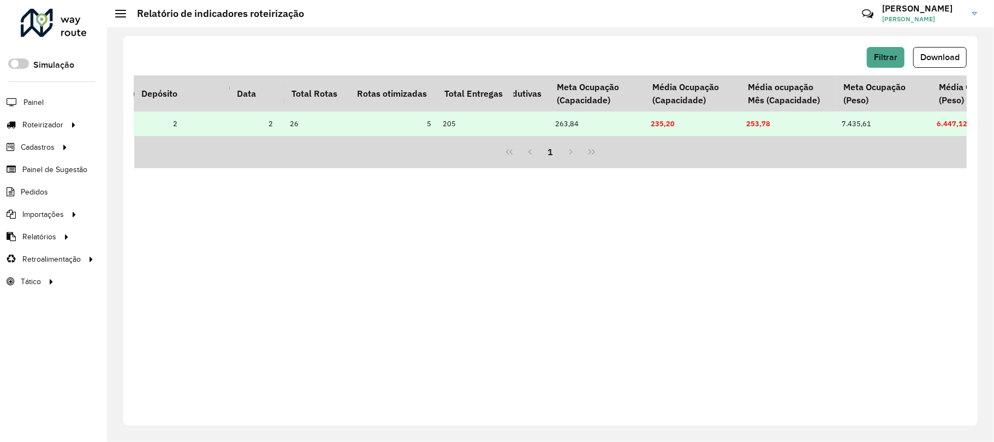
click at [861, 124] on td "7.435,61" at bounding box center [884, 123] width 96 height 25
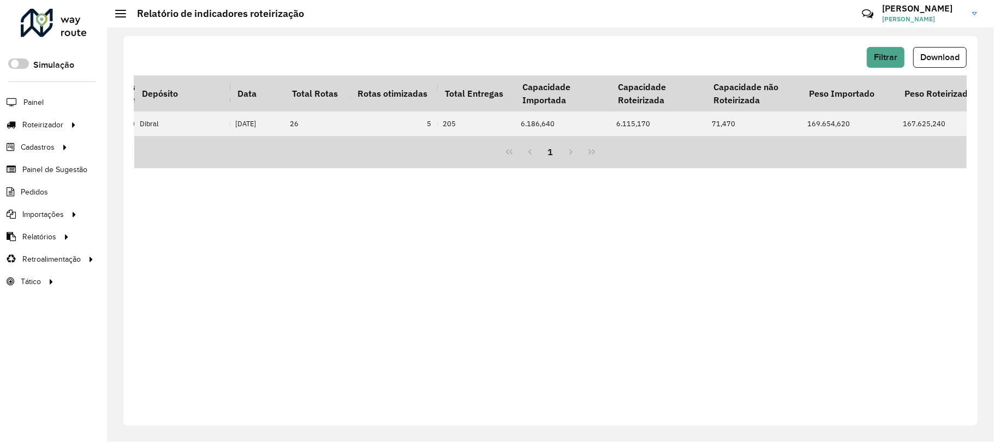
scroll to position [0, 1748]
click at [650, 147] on div "1" at bounding box center [550, 152] width 833 height 32
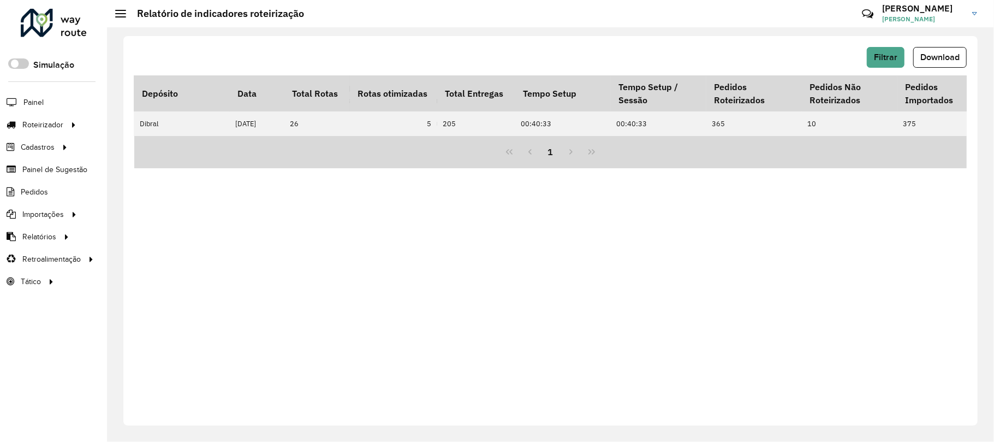
scroll to position [0, 3079]
drag, startPoint x: 923, startPoint y: 152, endPoint x: 935, endPoint y: 147, distance: 13.5
click at [935, 147] on div "1" at bounding box center [550, 152] width 833 height 32
click at [177, 282] on span "Análise de Sessões" at bounding box center [158, 281] width 69 height 11
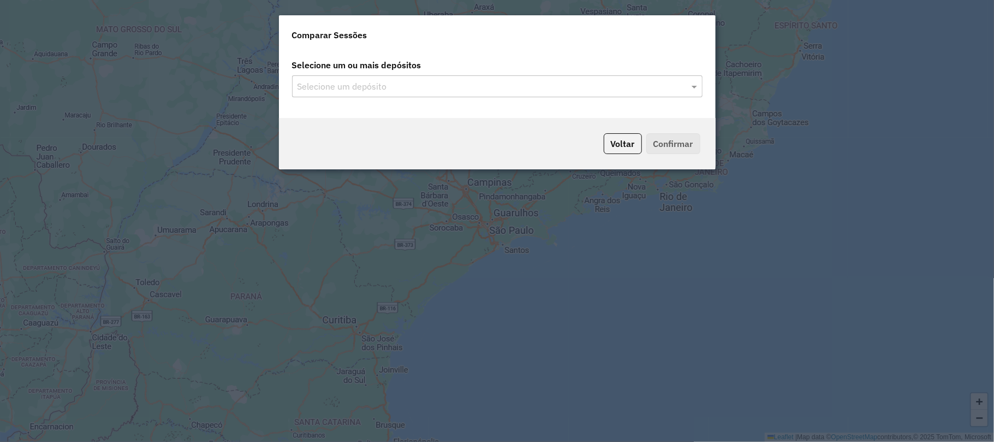
click at [457, 97] on div "Selecione um ou mais depósitos Selecione um depósito" at bounding box center [497, 84] width 437 height 68
click at [447, 86] on input "text" at bounding box center [492, 86] width 394 height 13
click at [686, 91] on input "text" at bounding box center [492, 86] width 394 height 13
click at [692, 90] on span at bounding box center [696, 86] width 14 height 13
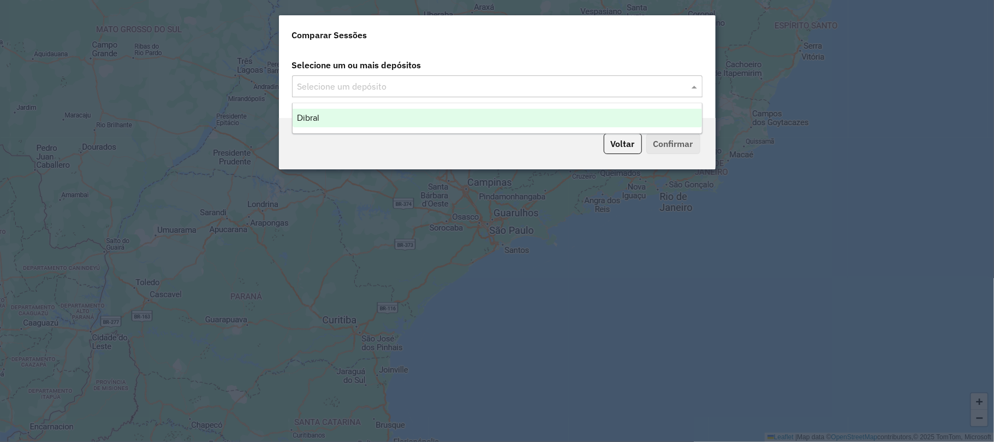
click at [643, 117] on div "Dibral" at bounding box center [497, 118] width 409 height 19
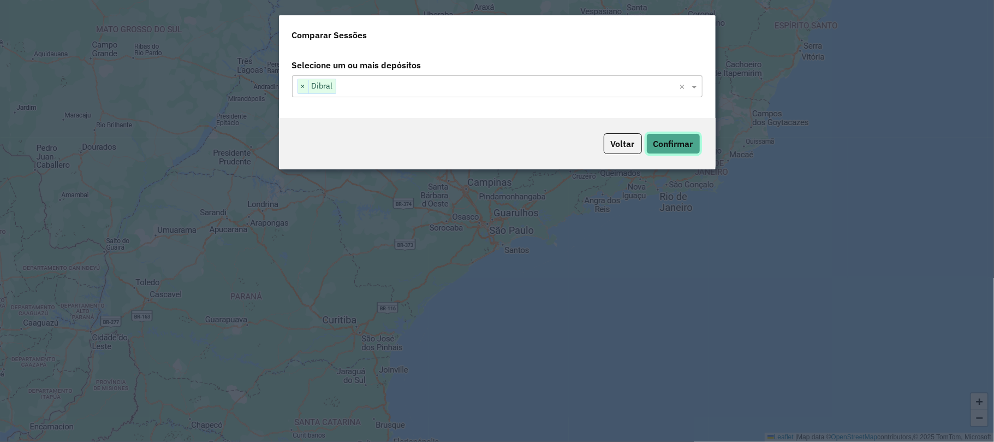
click at [669, 145] on button "Confirmar" at bounding box center [673, 143] width 54 height 21
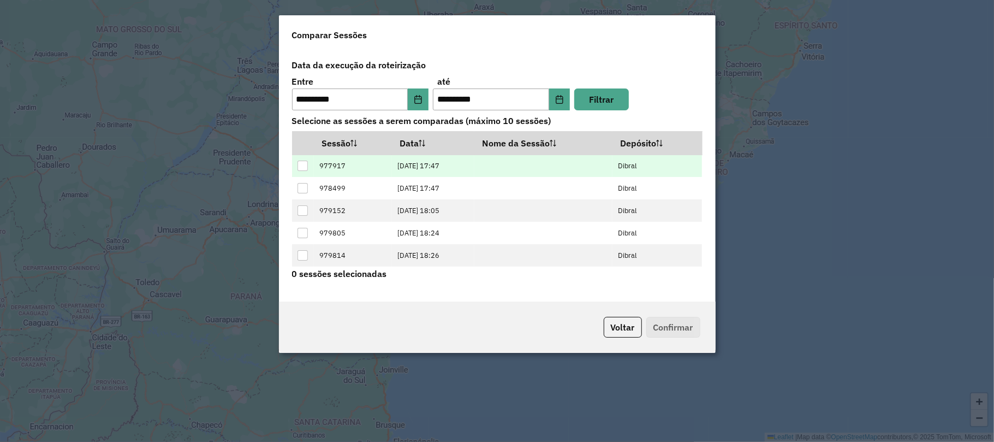
click at [446, 171] on td "12/08/2025 17:47" at bounding box center [433, 166] width 83 height 22
click at [300, 171] on div at bounding box center [303, 166] width 11 height 11
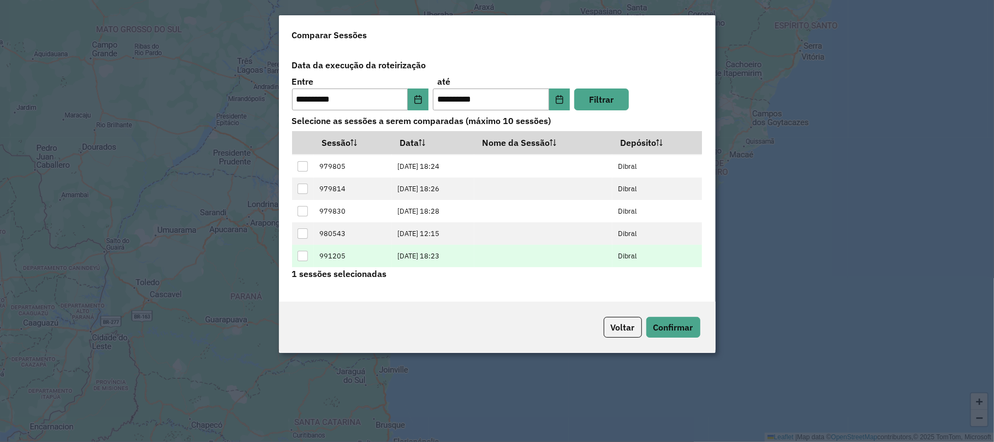
click at [302, 258] on div at bounding box center [303, 256] width 10 height 10
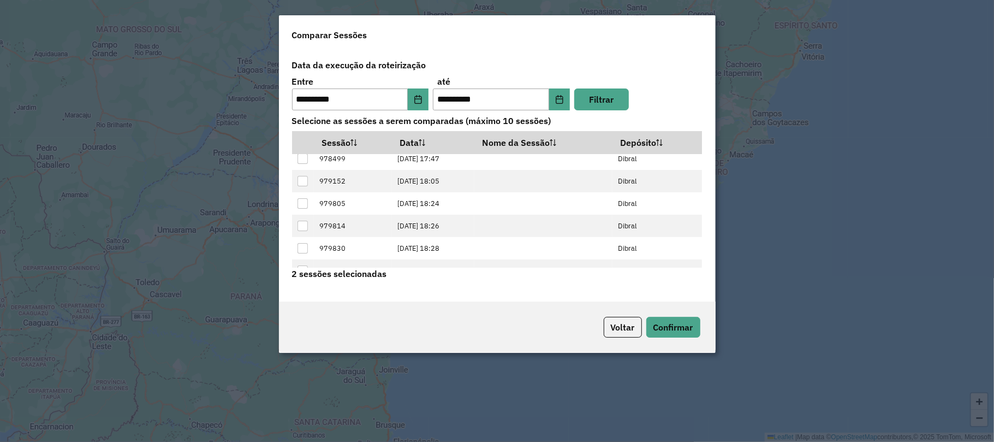
scroll to position [0, 0]
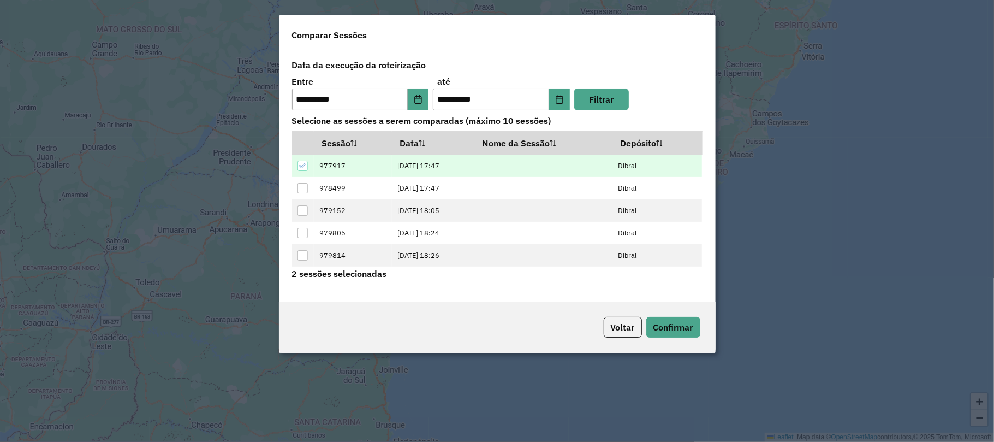
click at [300, 171] on td at bounding box center [303, 166] width 22 height 22
click at [302, 171] on div at bounding box center [303, 166] width 10 height 10
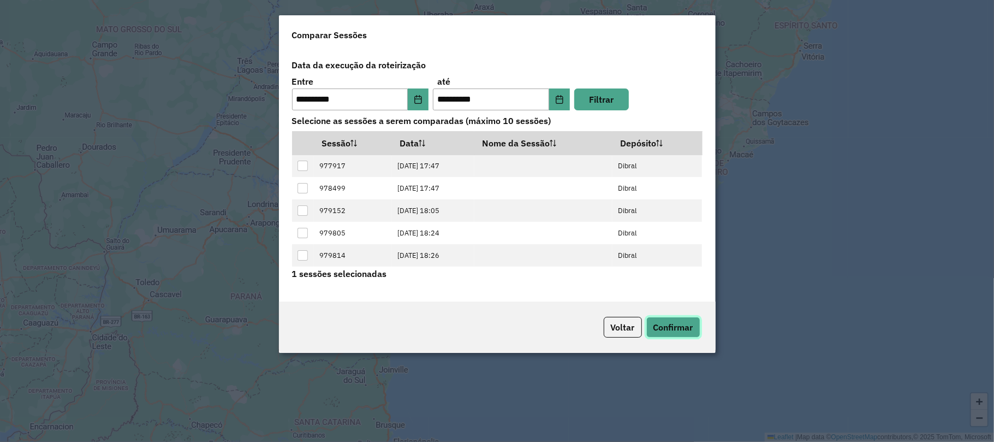
click at [672, 333] on button "Confirmar" at bounding box center [673, 327] width 54 height 21
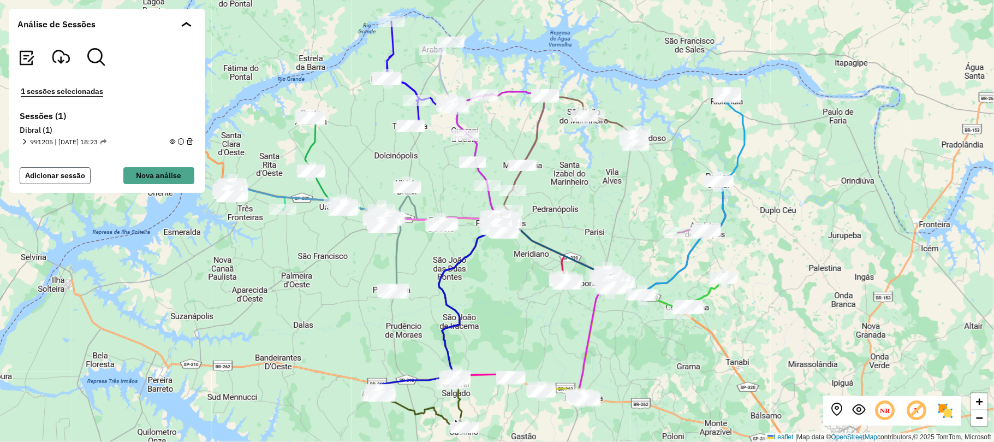
click at [73, 176] on button "Adicionar sessão" at bounding box center [55, 175] width 71 height 17
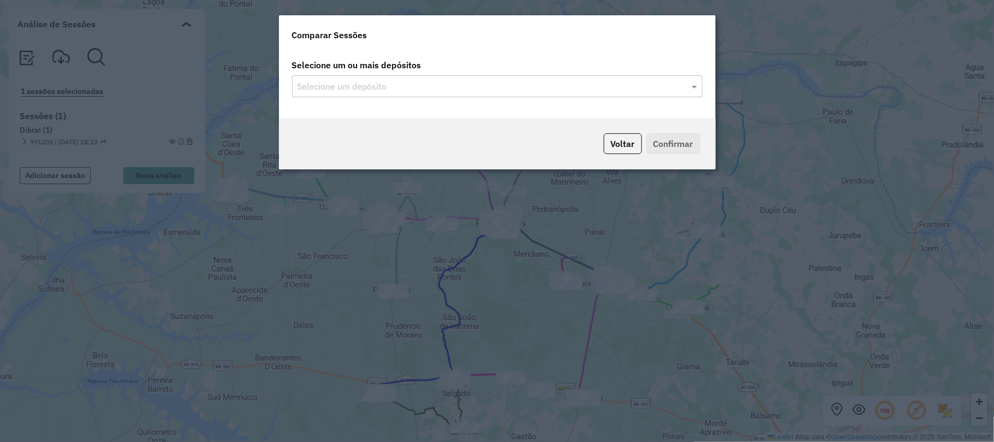
click at [426, 99] on div "Selecione um ou mais depósitos Selecione um depósito" at bounding box center [497, 84] width 437 height 68
click at [622, 142] on button "Voltar" at bounding box center [623, 143] width 38 height 21
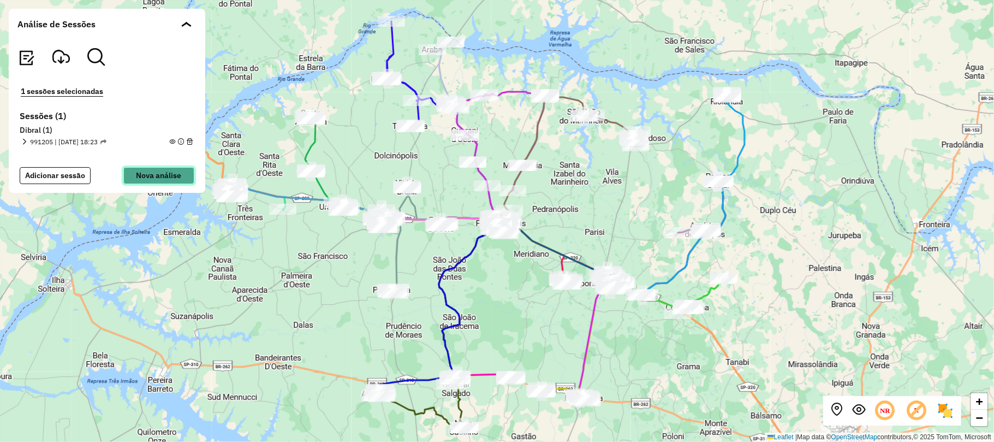
click at [161, 171] on button "Nova análise" at bounding box center [158, 175] width 71 height 17
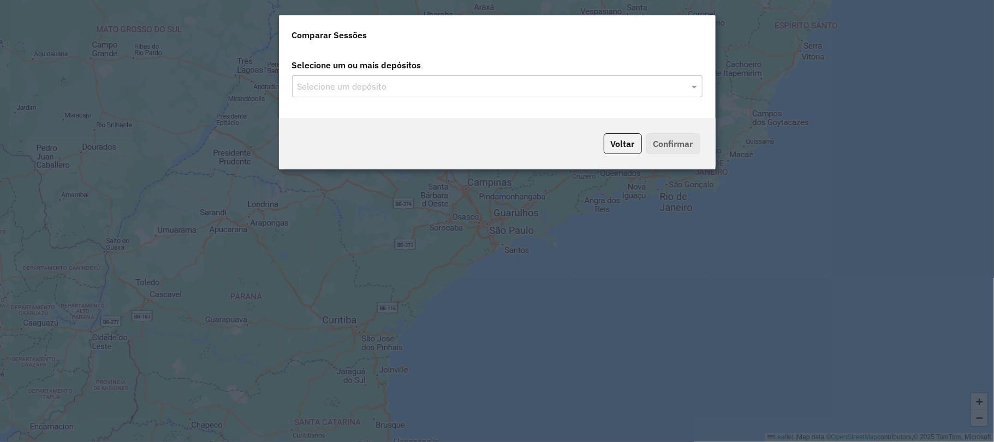
click at [558, 90] on input "text" at bounding box center [492, 86] width 394 height 13
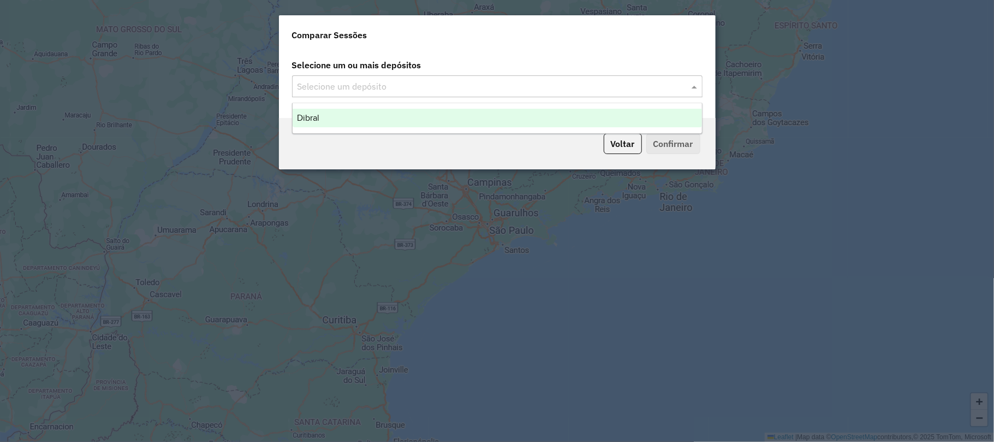
click at [586, 96] on div "Selecione um depósito" at bounding box center [497, 86] width 411 height 22
click at [613, 108] on ng-dropdown-panel "Dibral" at bounding box center [497, 118] width 411 height 31
drag, startPoint x: 604, startPoint y: 114, endPoint x: 405, endPoint y: 119, distance: 198.8
click at [603, 114] on div "Dibral" at bounding box center [497, 118] width 409 height 19
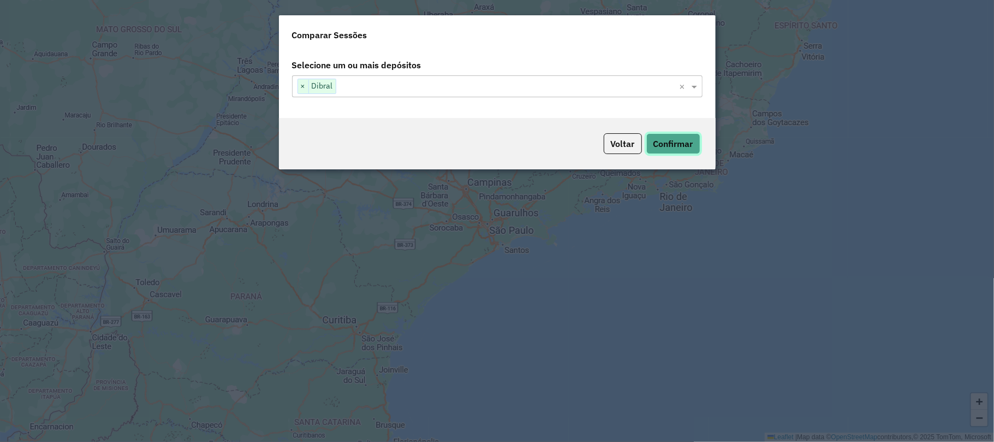
click at [656, 147] on button "Confirmar" at bounding box center [673, 143] width 54 height 21
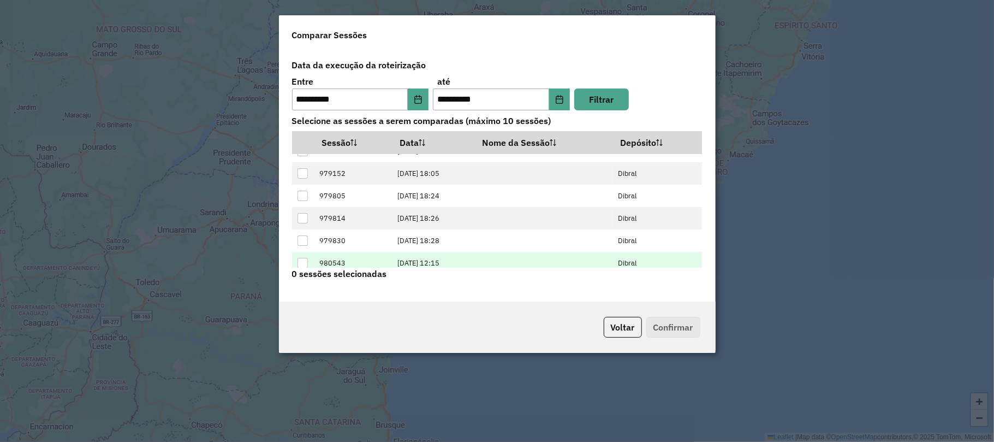
scroll to position [68, 0]
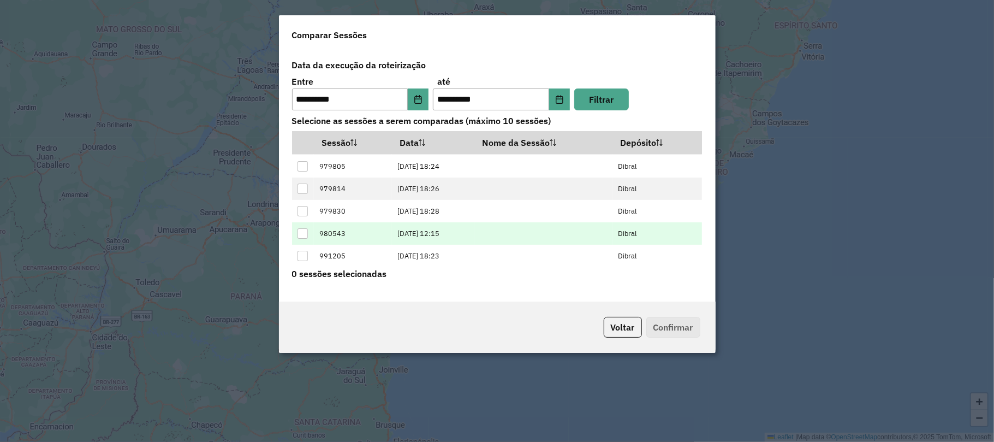
click at [302, 234] on div at bounding box center [303, 233] width 10 height 10
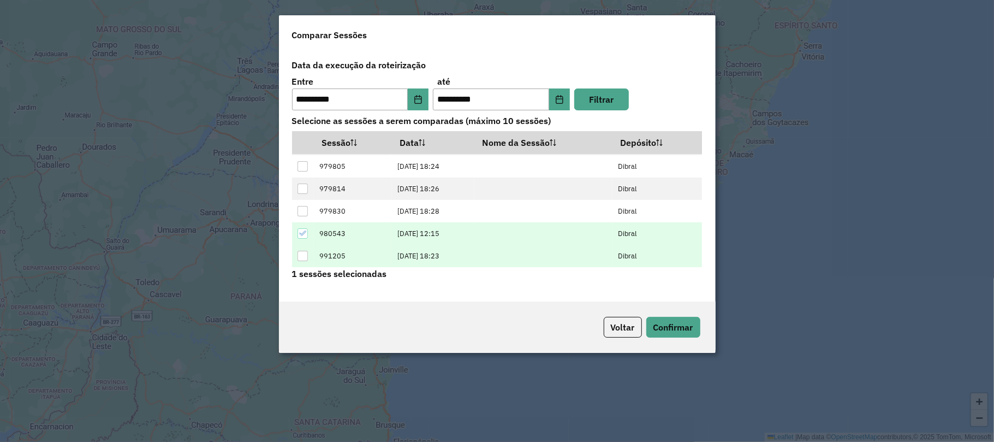
click at [308, 249] on td at bounding box center [303, 256] width 22 height 22
click at [307, 251] on div at bounding box center [303, 256] width 10 height 10
click at [663, 328] on button "Confirmar" at bounding box center [673, 327] width 54 height 21
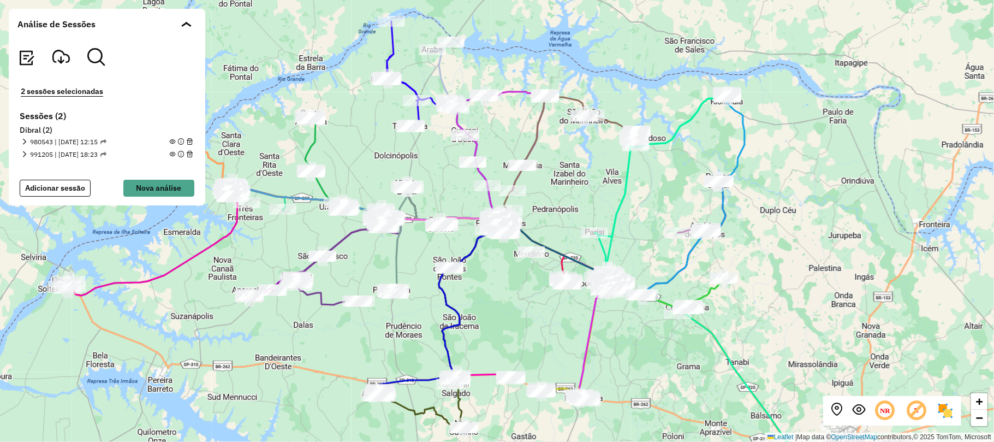
click at [173, 157] on em at bounding box center [172, 154] width 6 height 6
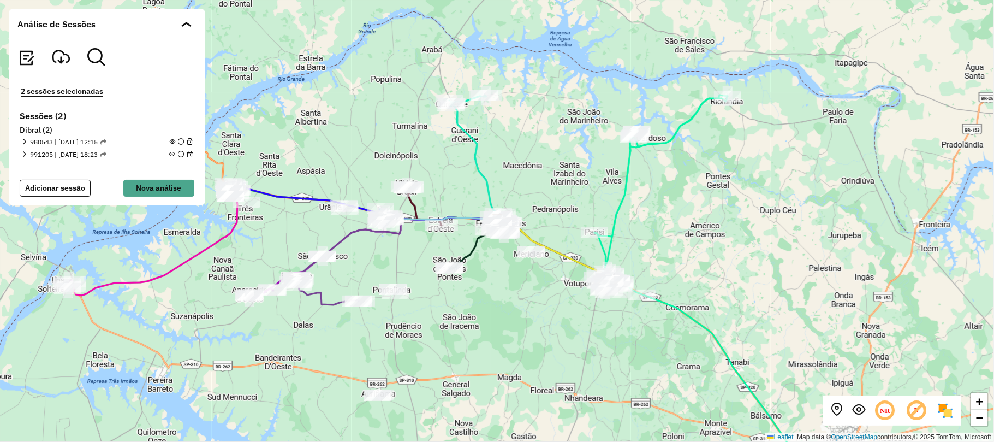
click at [173, 157] on em at bounding box center [172, 154] width 6 height 6
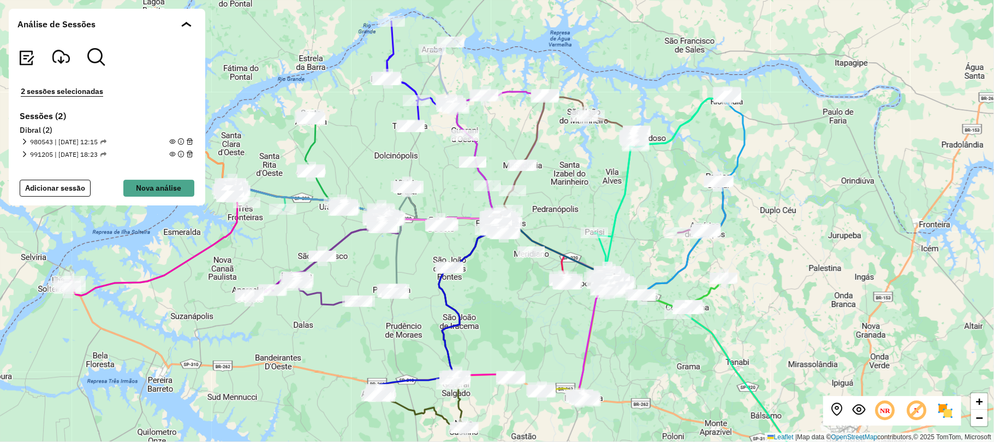
click at [173, 154] on em at bounding box center [172, 154] width 6 height 6
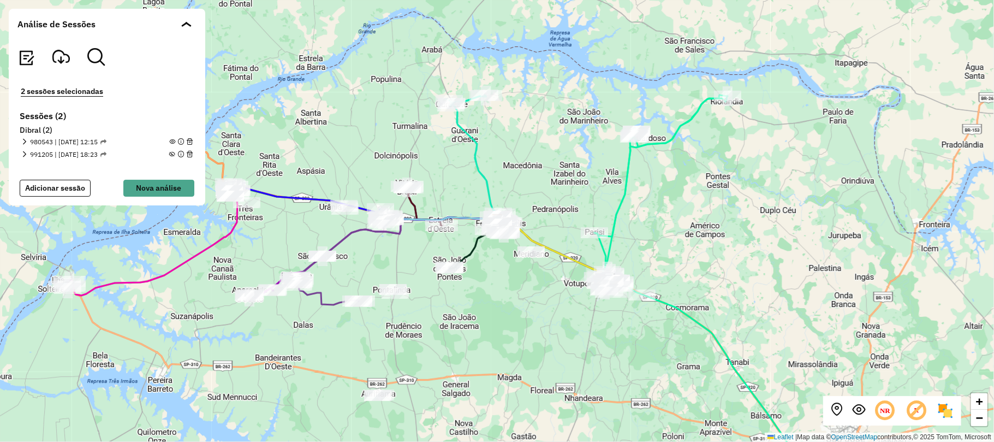
click at [173, 154] on em at bounding box center [172, 154] width 6 height 6
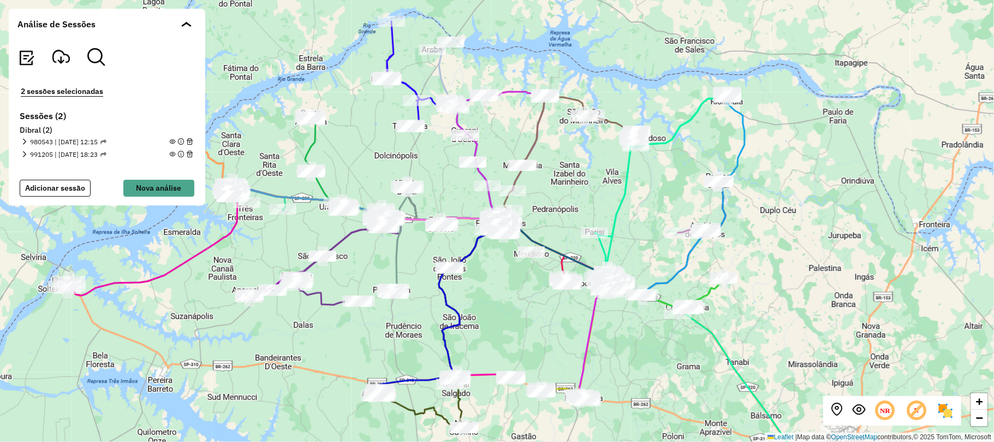
click at [173, 154] on em at bounding box center [172, 154] width 6 height 6
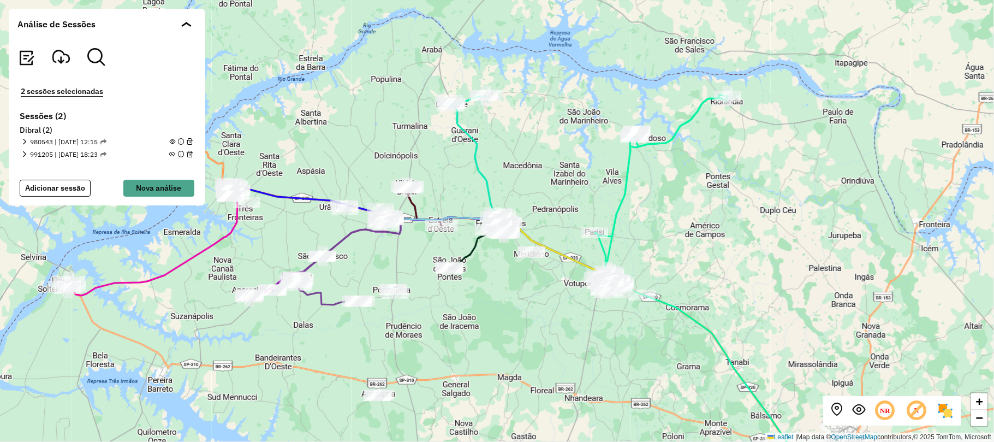
click at [182, 141] on em at bounding box center [181, 142] width 6 height 6
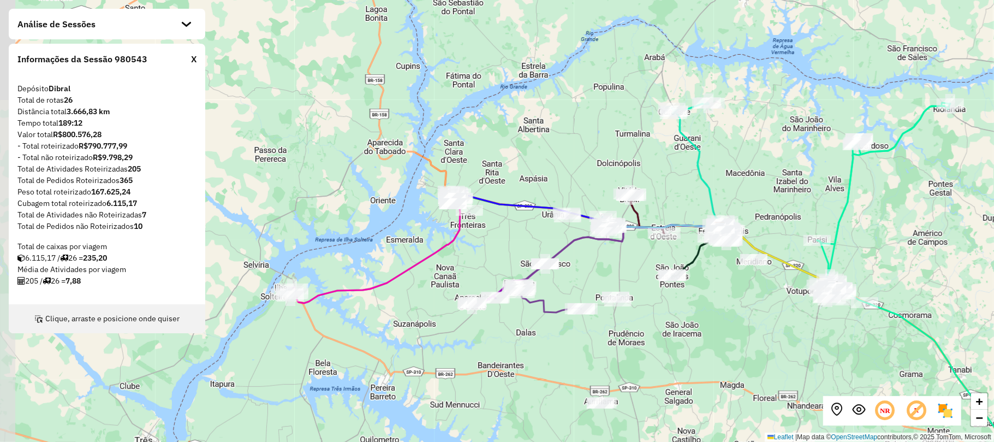
drag, startPoint x: 109, startPoint y: 333, endPoint x: 332, endPoint y: 341, distance: 222.9
click at [332, 341] on div "+ − Leaflet | Map data © OpenStreetMap contributors,© 2025 TomTom, Microsoft" at bounding box center [497, 221] width 994 height 442
click at [106, 329] on div "Clique, arraste e posicione onde quiser" at bounding box center [107, 318] width 197 height 29
click at [56, 321] on div "Clique, arraste e posicione onde quiser" at bounding box center [107, 318] width 197 height 29
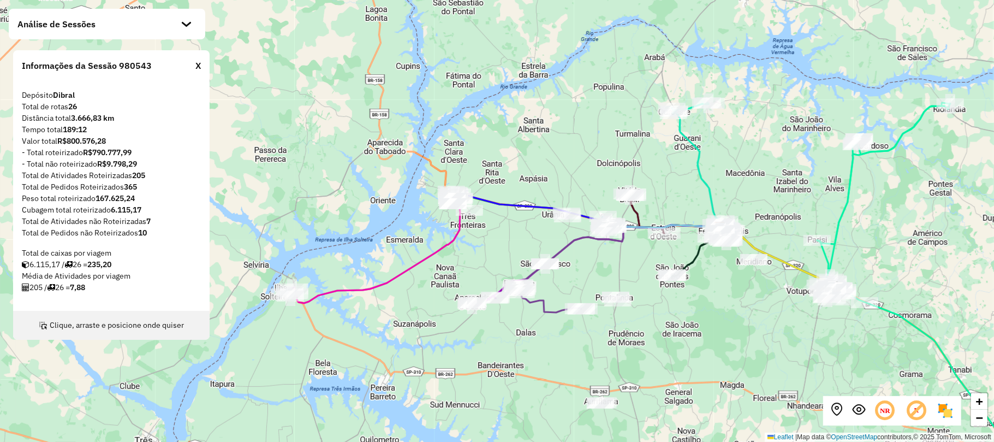
drag, startPoint x: 34, startPoint y: 319, endPoint x: 38, endPoint y: 337, distance: 19.1
click at [38, 337] on div "Clique, arraste e posicione onde quiser" at bounding box center [111, 325] width 197 height 29
click at [193, 68] on div "Informações da Sessão 980543 X" at bounding box center [111, 65] width 197 height 31
click at [197, 66] on div "X" at bounding box center [197, 65] width 5 height 13
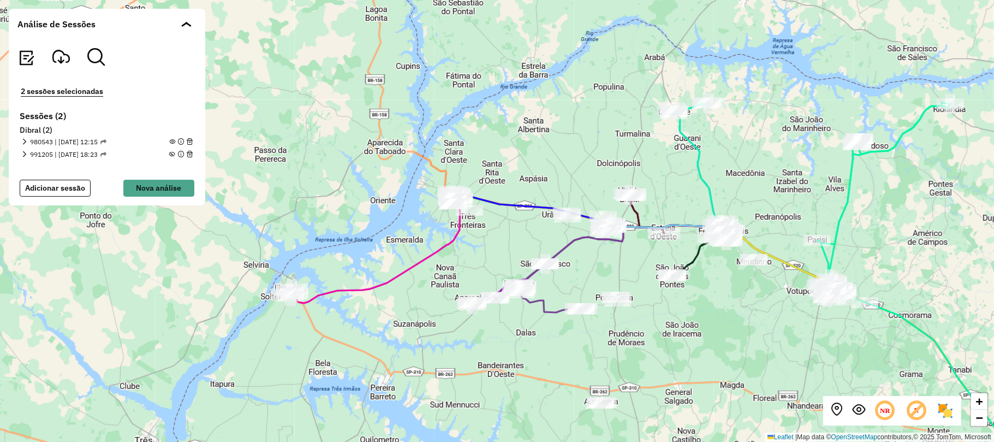
click at [173, 154] on em at bounding box center [172, 154] width 6 height 6
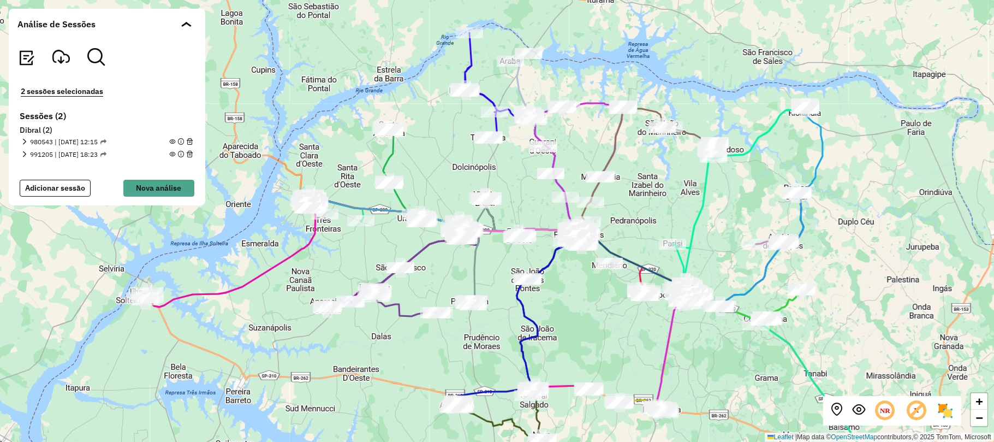
drag, startPoint x: 280, startPoint y: 134, endPoint x: 197, endPoint y: 135, distance: 82.4
click at [197, 135] on hb-mapa "Análise de Sessões 2 sessões selecionadas Sessões (2) Dibral (2) 980543 | 18/08…" at bounding box center [497, 221] width 994 height 442
click at [532, 134] on icon at bounding box center [552, 174] width 45 height 118
click at [510, 170] on div "+ − Leaflet | Map data © OpenStreetMap contributors,© 2025 TomTom, Microsoft" at bounding box center [497, 221] width 994 height 442
click at [472, 175] on div "+ − Leaflet | Map data © OpenStreetMap contributors,© 2025 TomTom, Microsoft" at bounding box center [497, 221] width 994 height 442
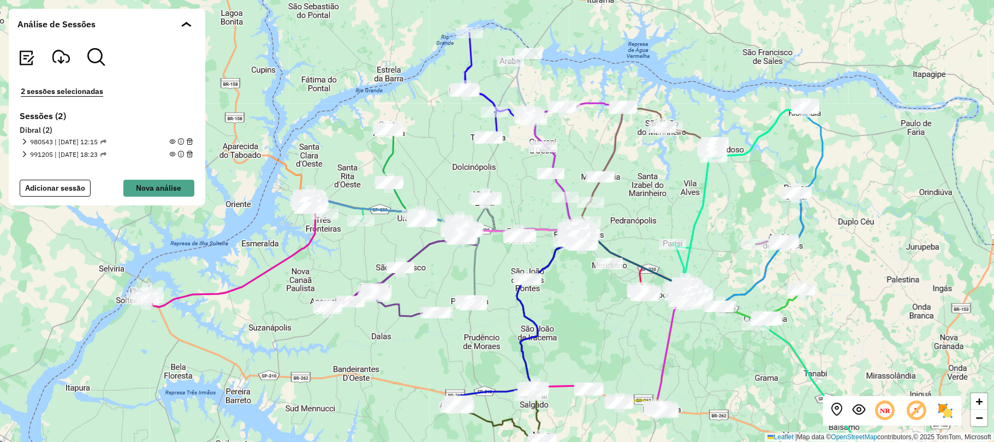
click at [92, 51] on em at bounding box center [95, 56] width 17 height 17
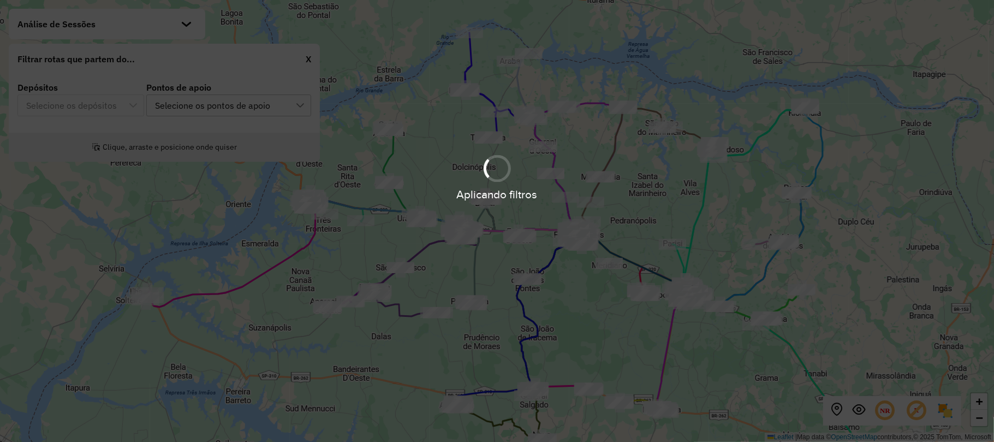
click at [132, 114] on div "Aplicando filtros" at bounding box center [497, 221] width 994 height 442
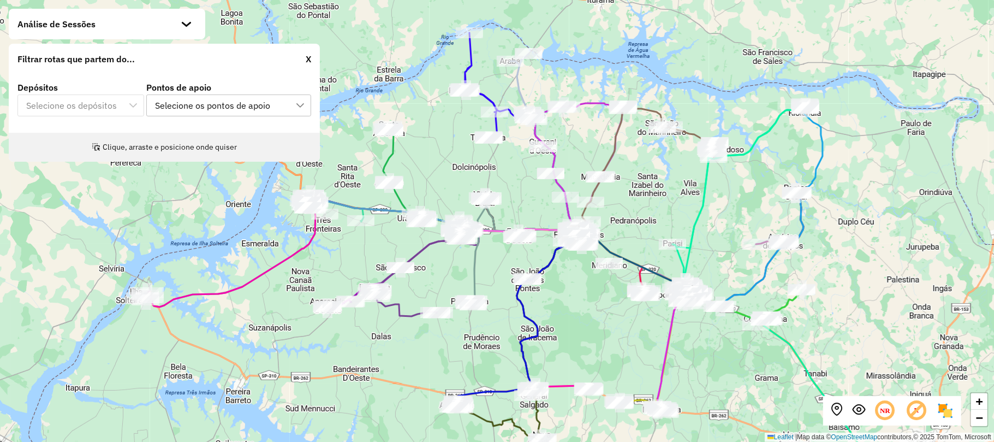
click at [130, 127] on div "Depósitos Selecione os depósitos Pontos de apoio Selecione os pontos de apoio" at bounding box center [164, 103] width 311 height 58
click at [118, 115] on div "Depósitos Selecione os depósitos" at bounding box center [80, 99] width 127 height 33
click at [123, 112] on div "Depósitos Selecione os depósitos" at bounding box center [80, 99] width 127 height 33
click at [125, 104] on p-multiselect "Selecione os depósitos" at bounding box center [80, 106] width 127 height 10
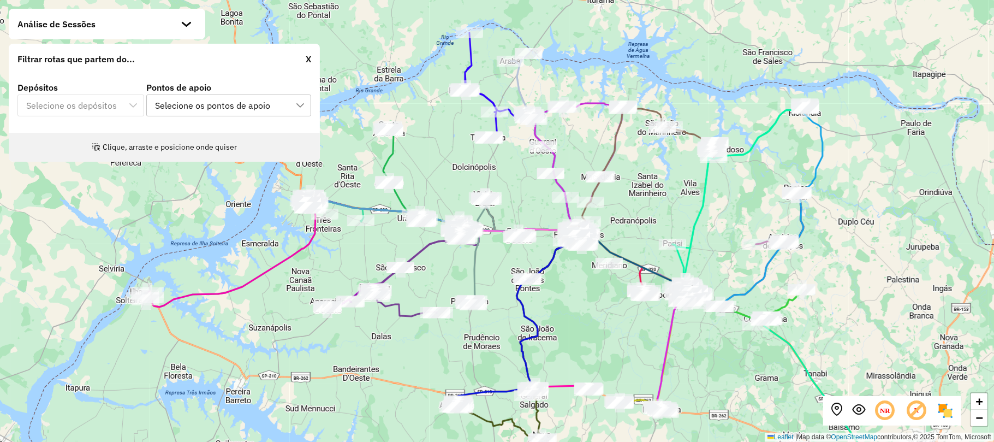
click at [130, 103] on p-multiselect "Selecione os depósitos" at bounding box center [80, 106] width 127 height 10
click at [156, 103] on div "Selecione os pontos de apoio" at bounding box center [212, 105] width 123 height 21
click at [167, 156] on div "Votuporanga" at bounding box center [164, 156] width 10 height 10
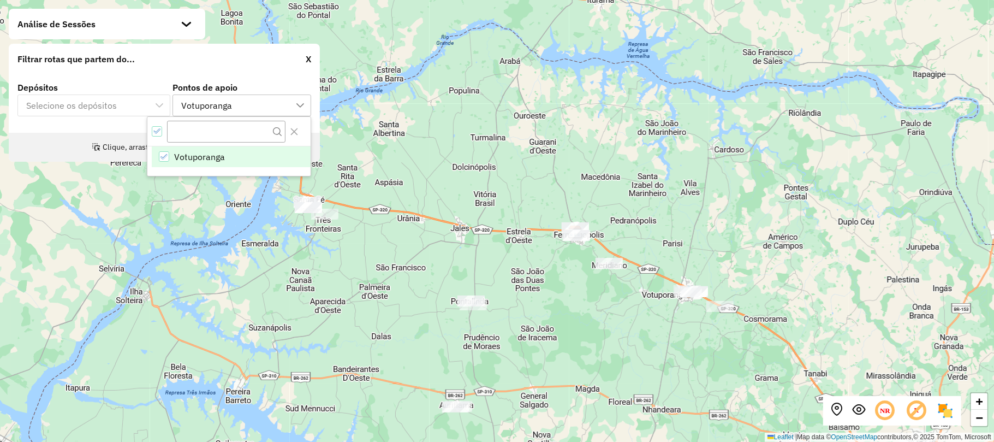
click at [422, 217] on div "+ − Leaflet | Map data © OpenStreetMap contributors,© 2025 TomTom, Microsoft" at bounding box center [497, 221] width 994 height 442
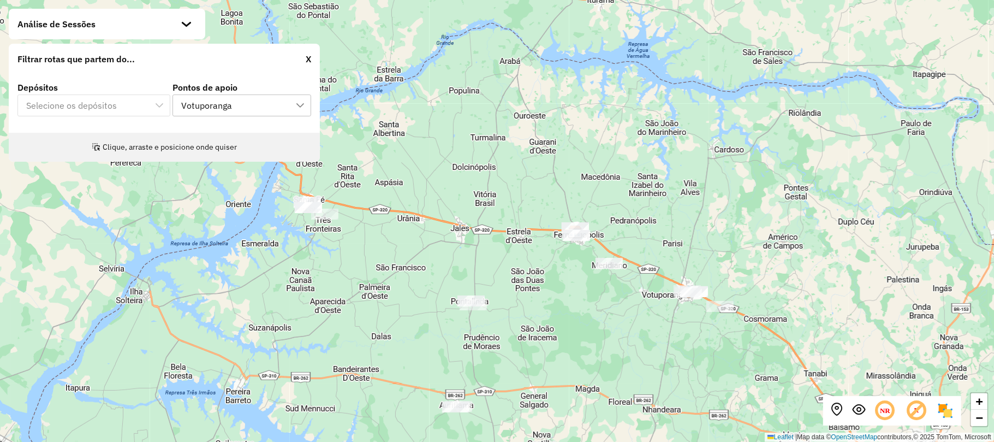
click at [219, 147] on div "Clique, arraste e posicione onde quiser" at bounding box center [164, 147] width 311 height 29
